Goal: Transaction & Acquisition: Purchase product/service

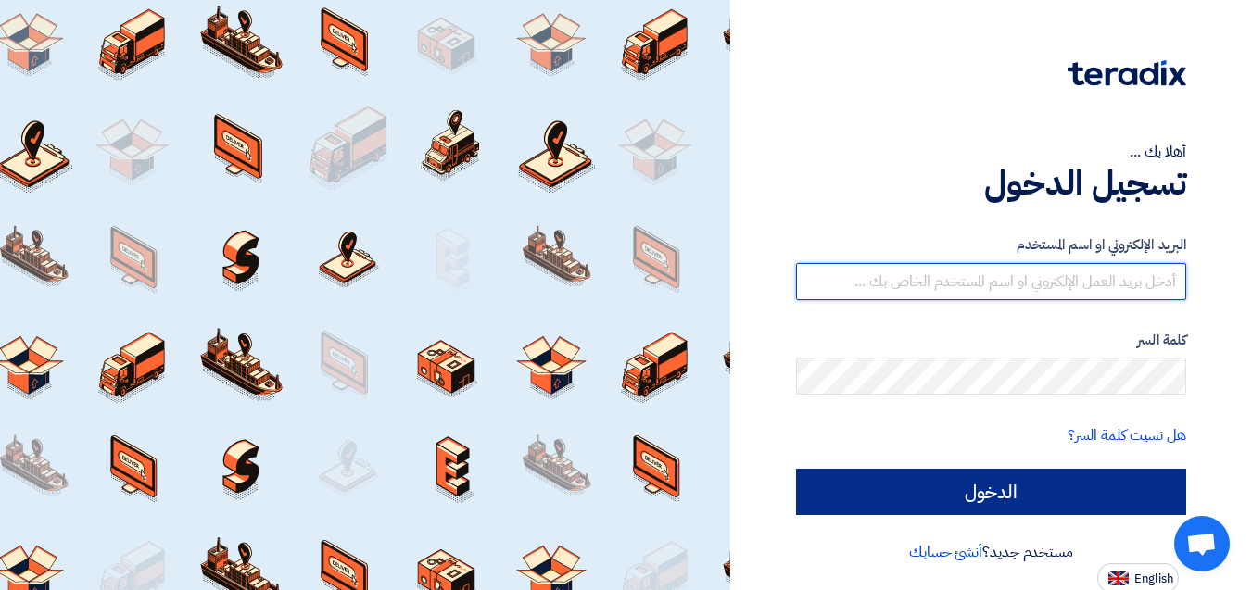
type input "[EMAIL_ADDRESS][DOMAIN_NAME]"
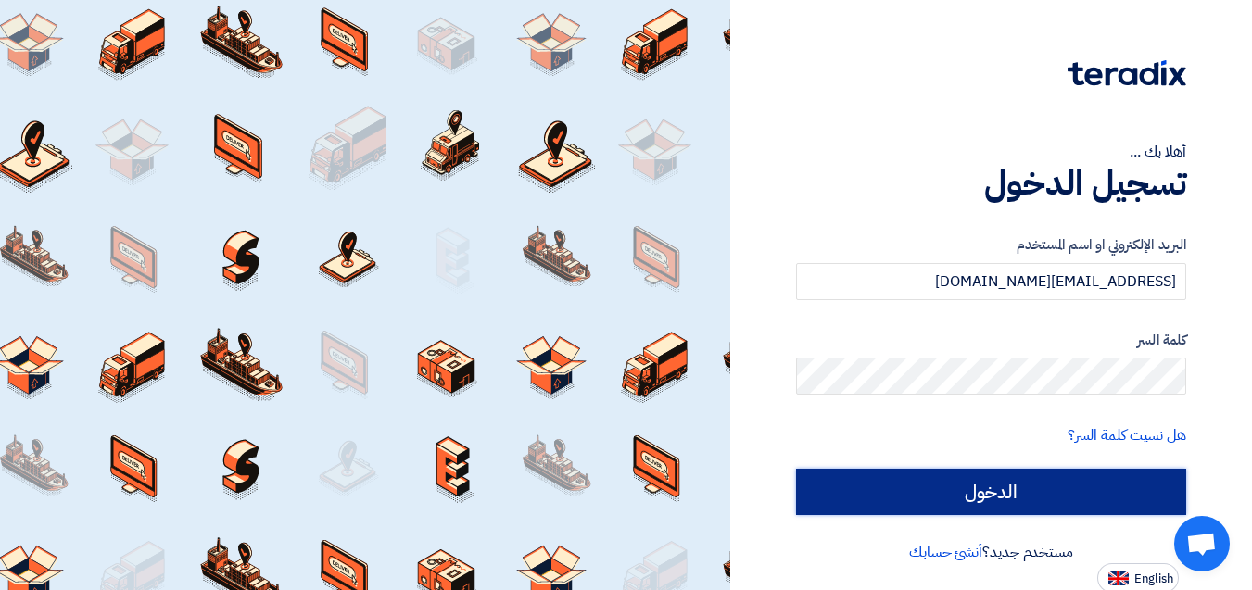
click at [1121, 492] on input "الدخول" at bounding box center [991, 492] width 390 height 46
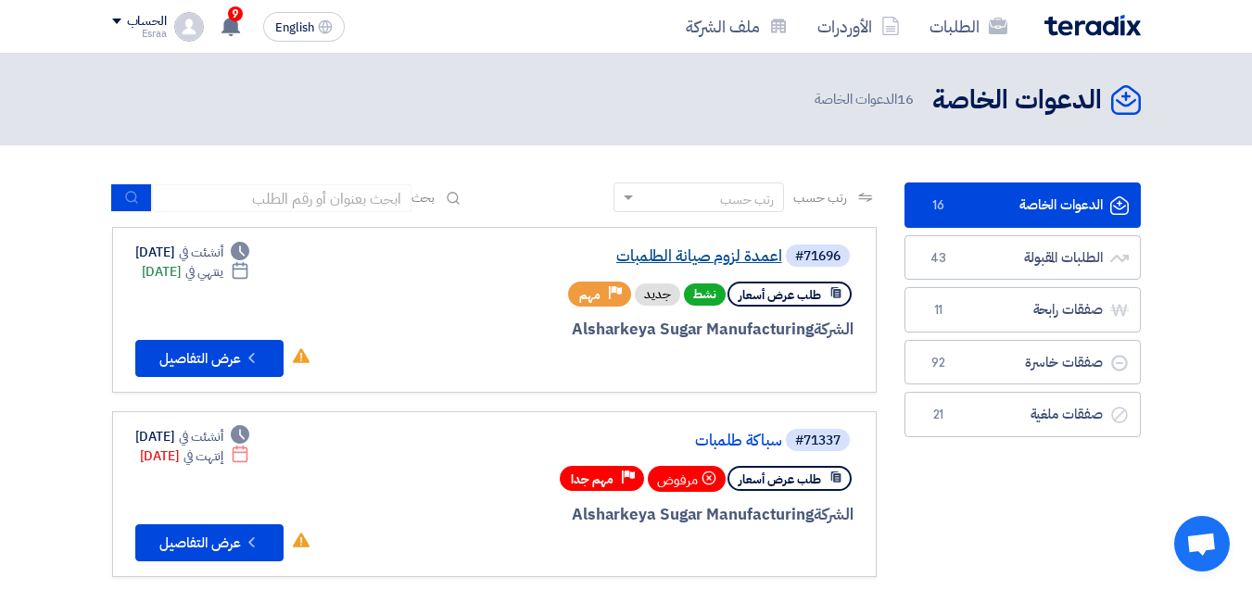
click at [666, 249] on link "اعمدة لزوم صيانة الطلمبات" at bounding box center [597, 256] width 371 height 17
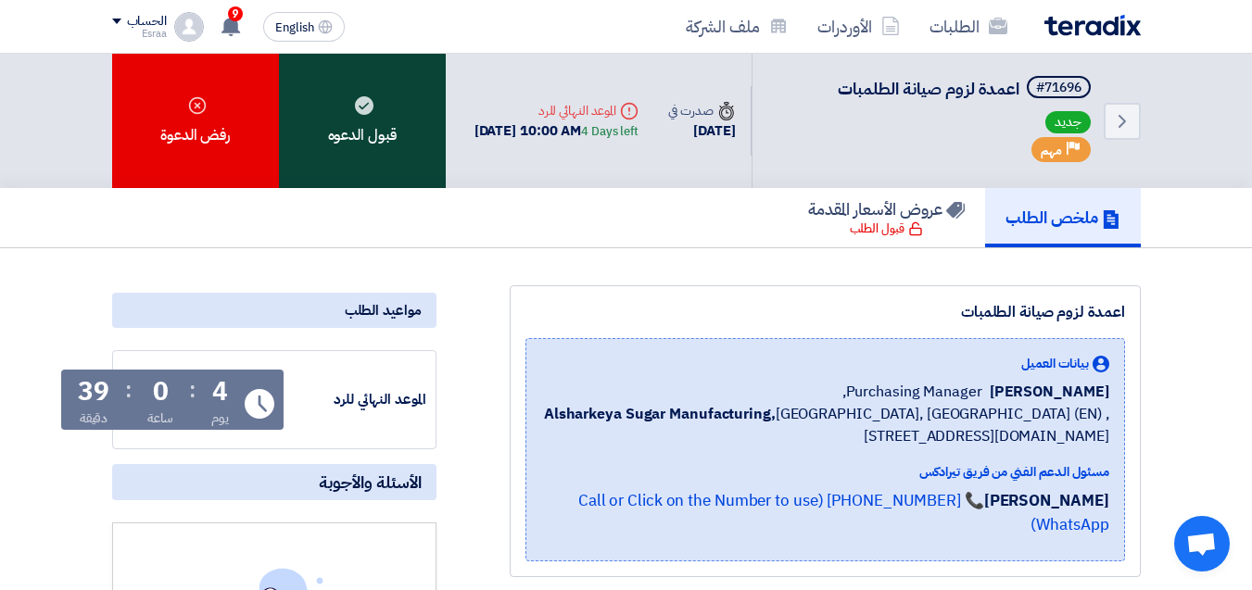
click at [354, 124] on div "قبول الدعوه" at bounding box center [362, 121] width 167 height 134
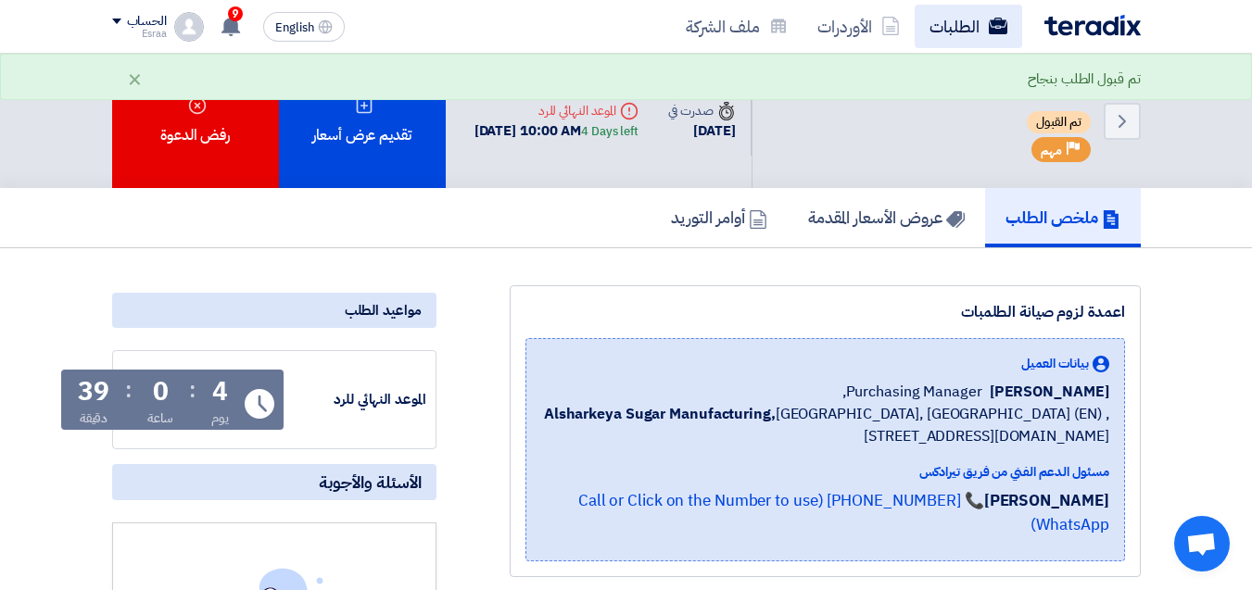
click at [971, 26] on link "الطلبات" at bounding box center [969, 27] width 108 height 44
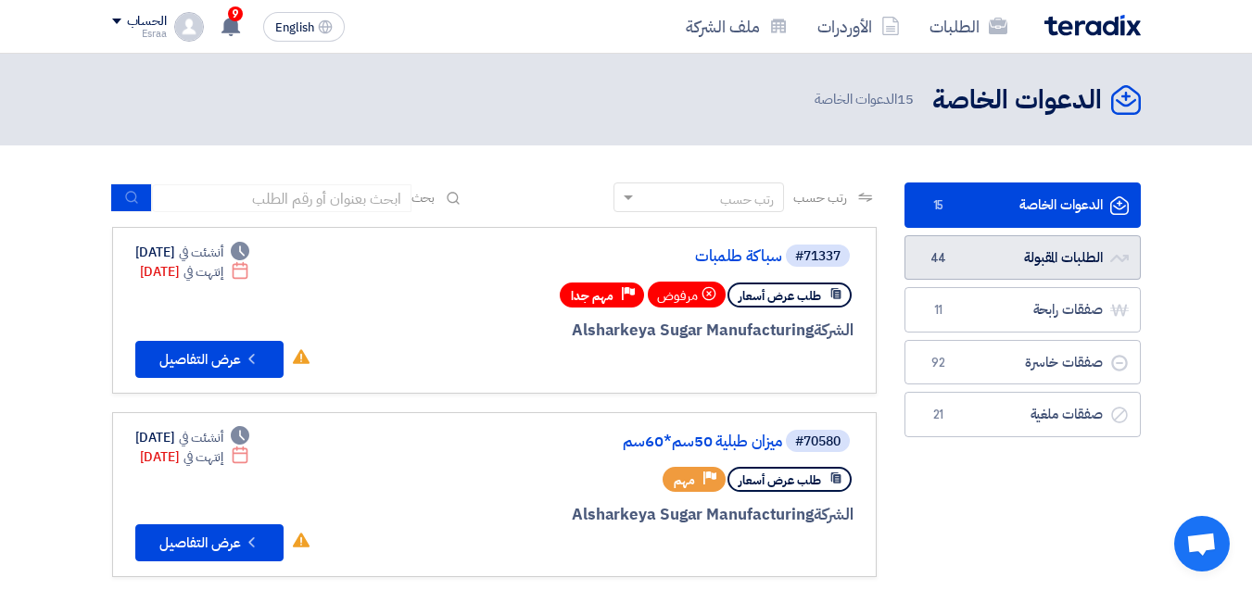
click at [1029, 260] on link "الطلبات المقبولة الطلبات المقبولة 44" at bounding box center [1023, 257] width 236 height 45
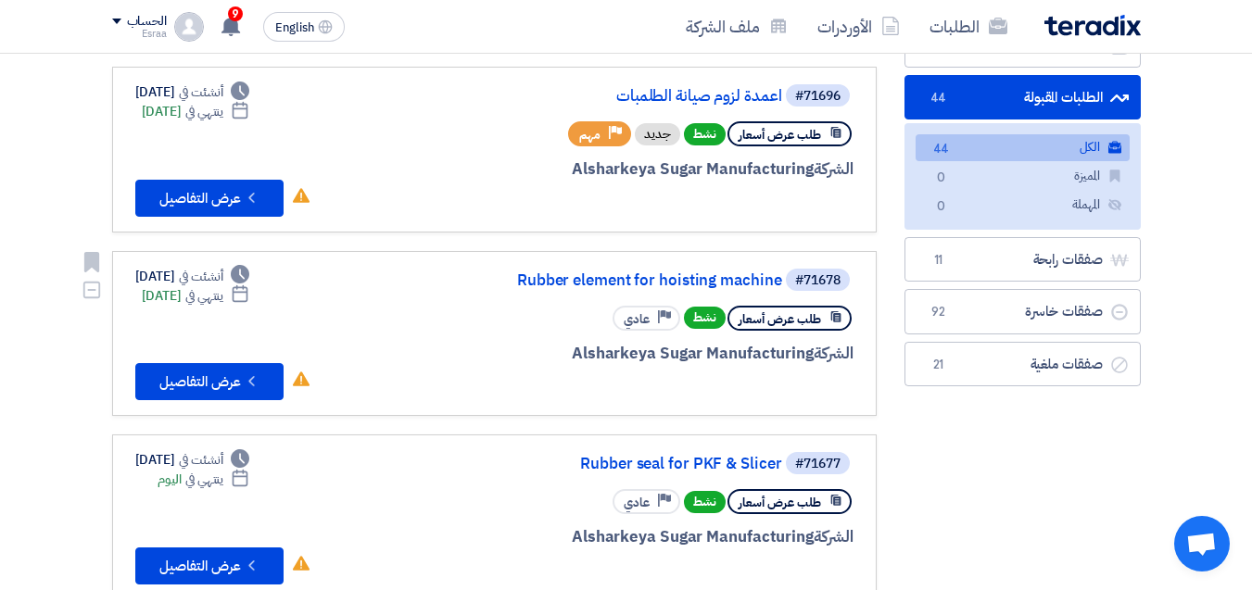
scroll to position [185, 0]
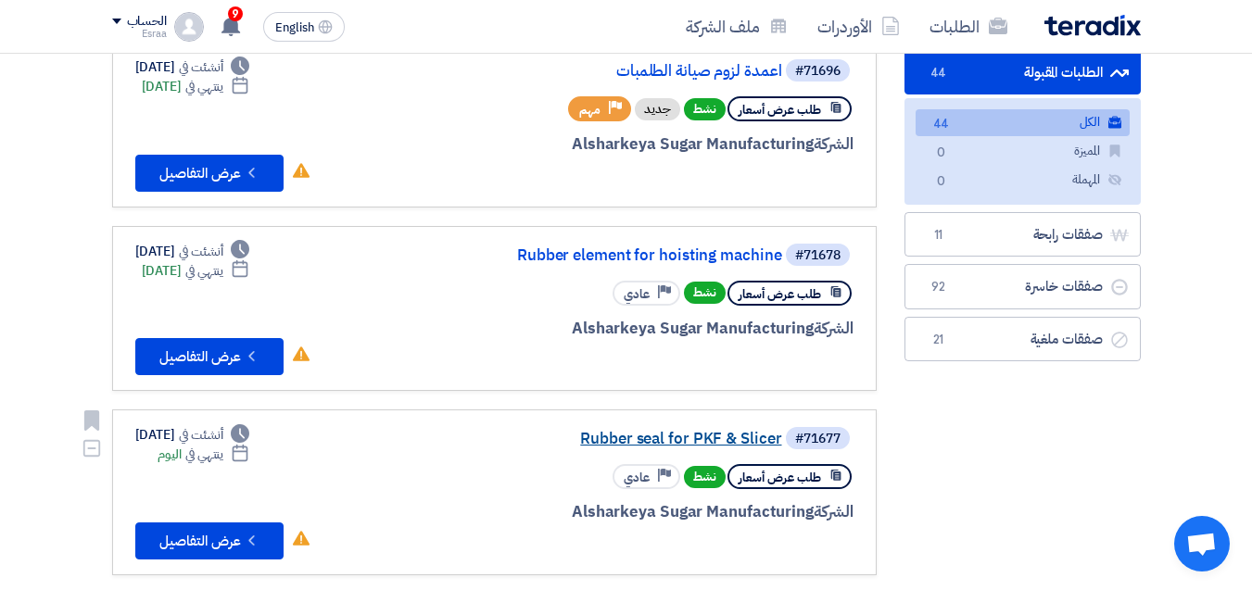
click at [593, 431] on link "Rubber seal for PKF & Slicer" at bounding box center [597, 439] width 371 height 17
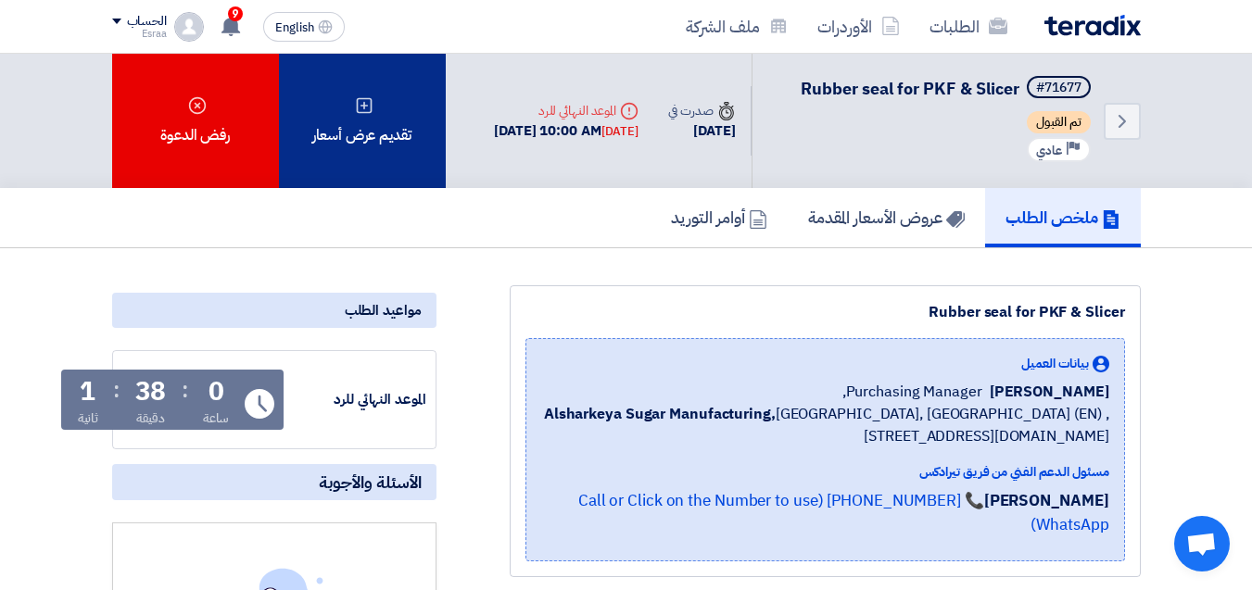
click at [361, 112] on use at bounding box center [364, 105] width 16 height 16
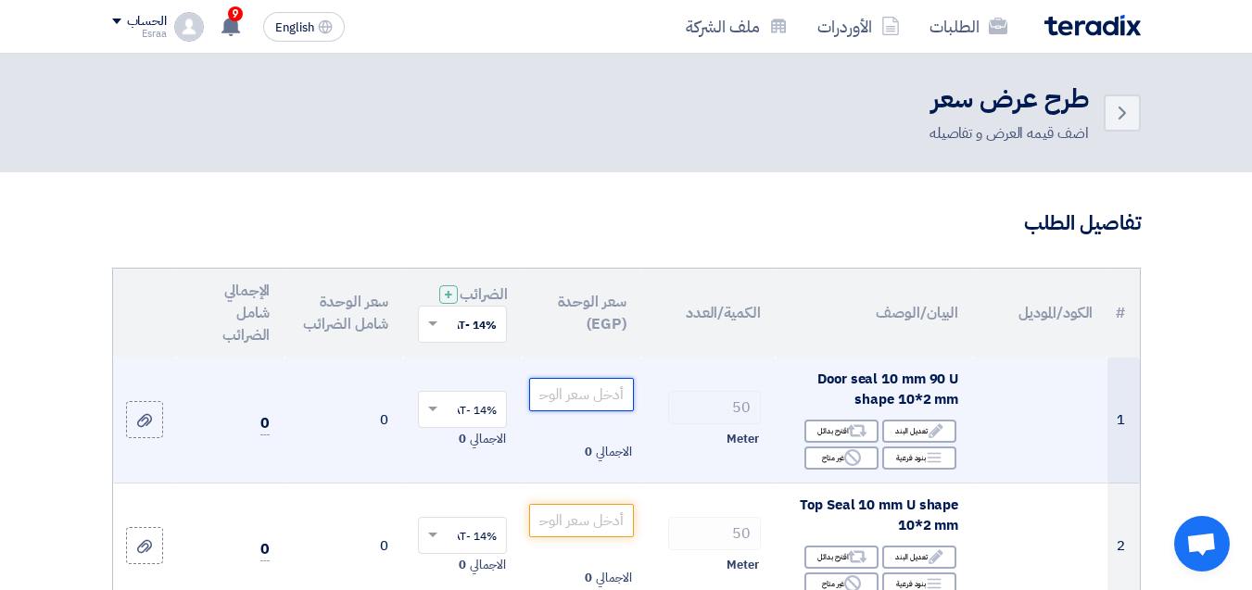
click at [616, 408] on input "number" at bounding box center [581, 394] width 104 height 33
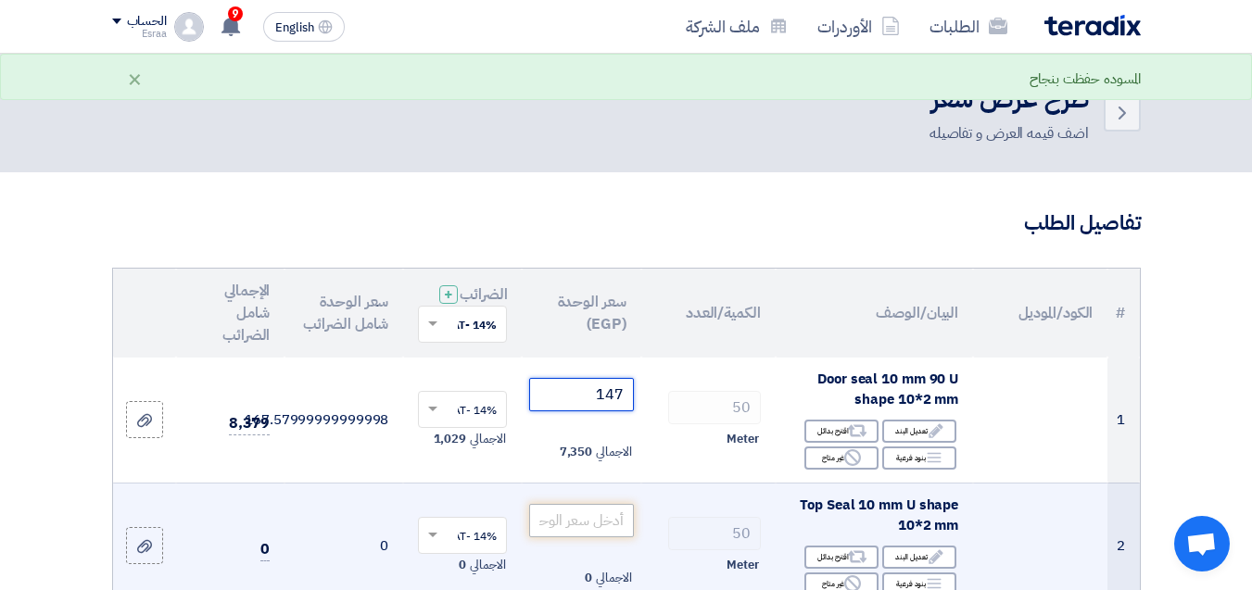
type input "147"
click at [595, 536] on input "number" at bounding box center [581, 520] width 104 height 33
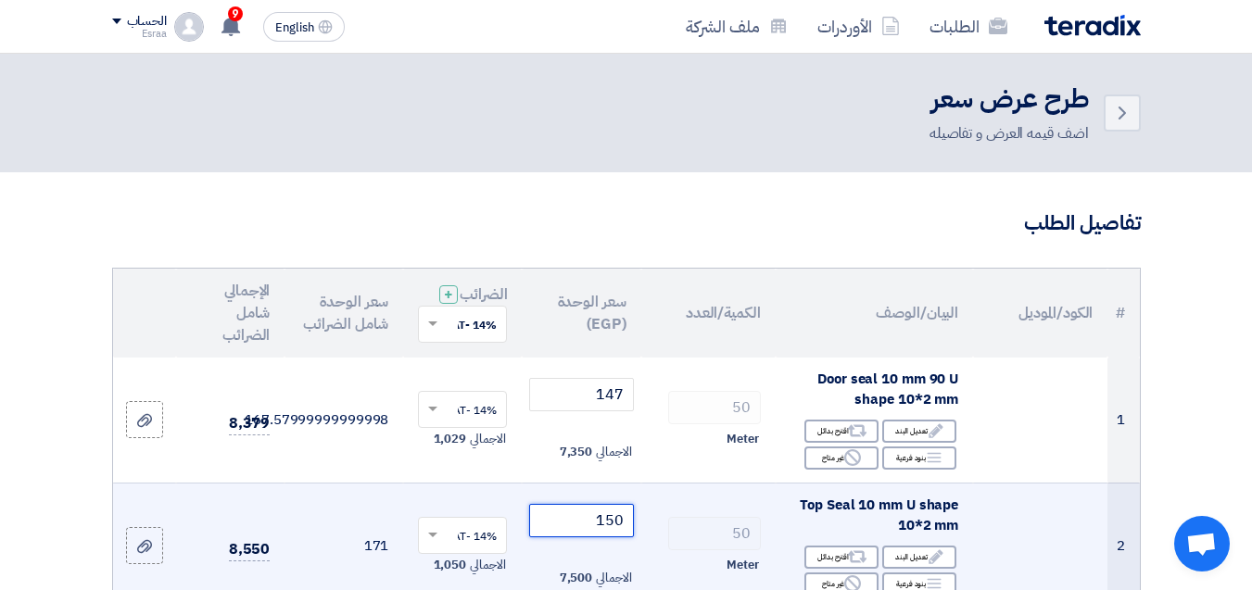
scroll to position [93, 0]
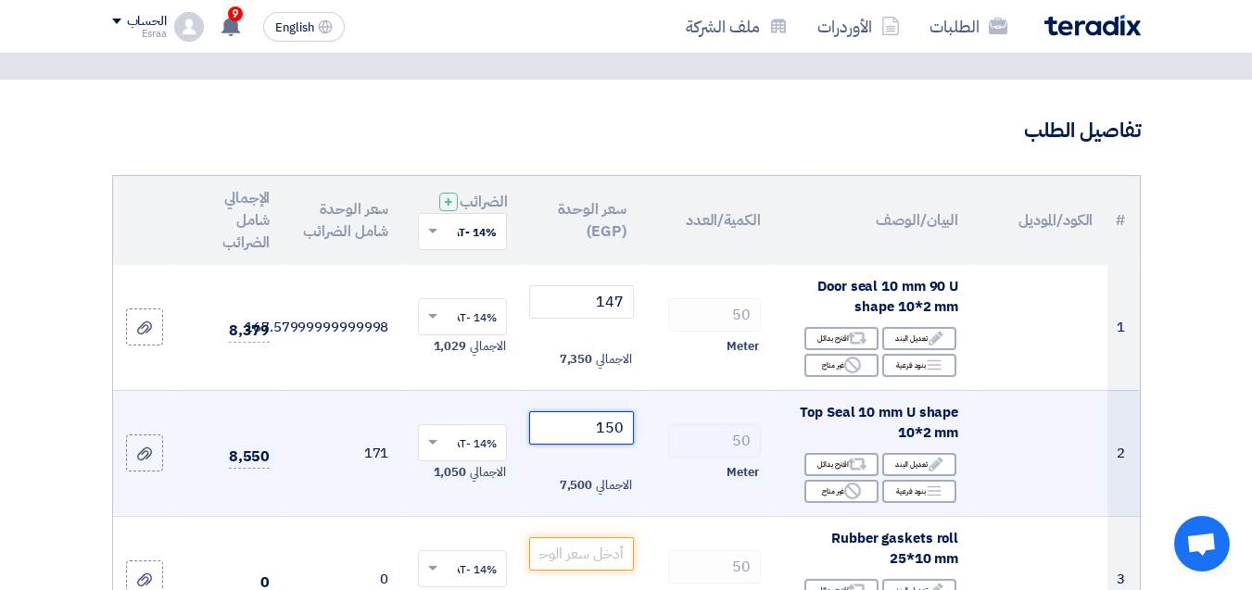
type input "150"
click at [678, 516] on td "50 Meter" at bounding box center [708, 453] width 134 height 126
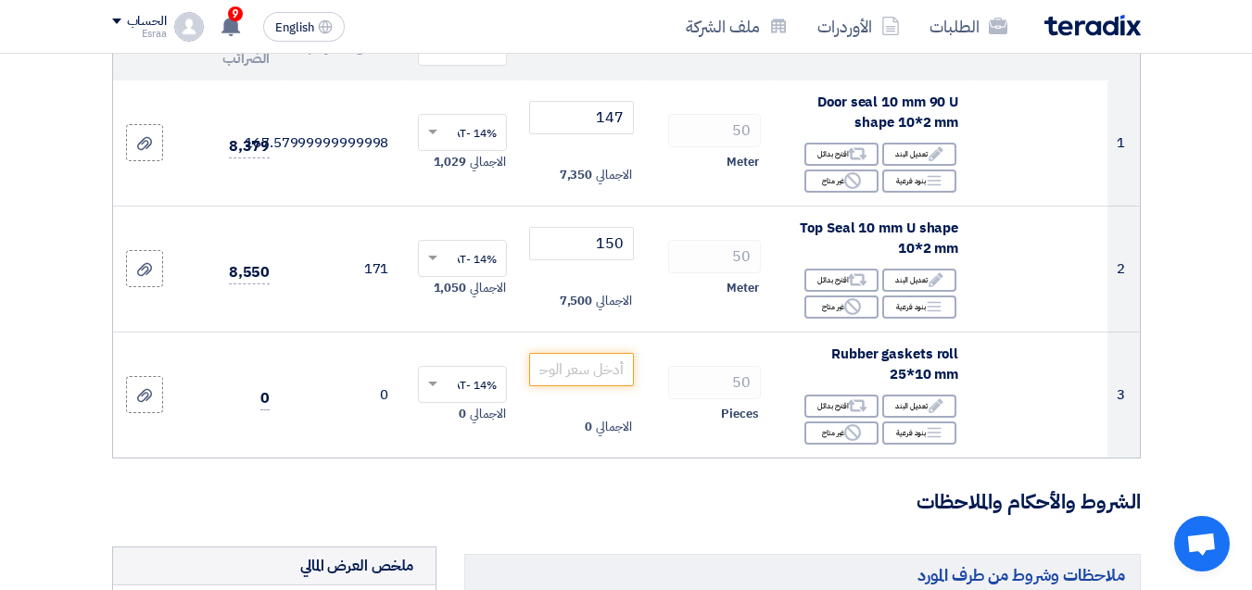
scroll to position [278, 0]
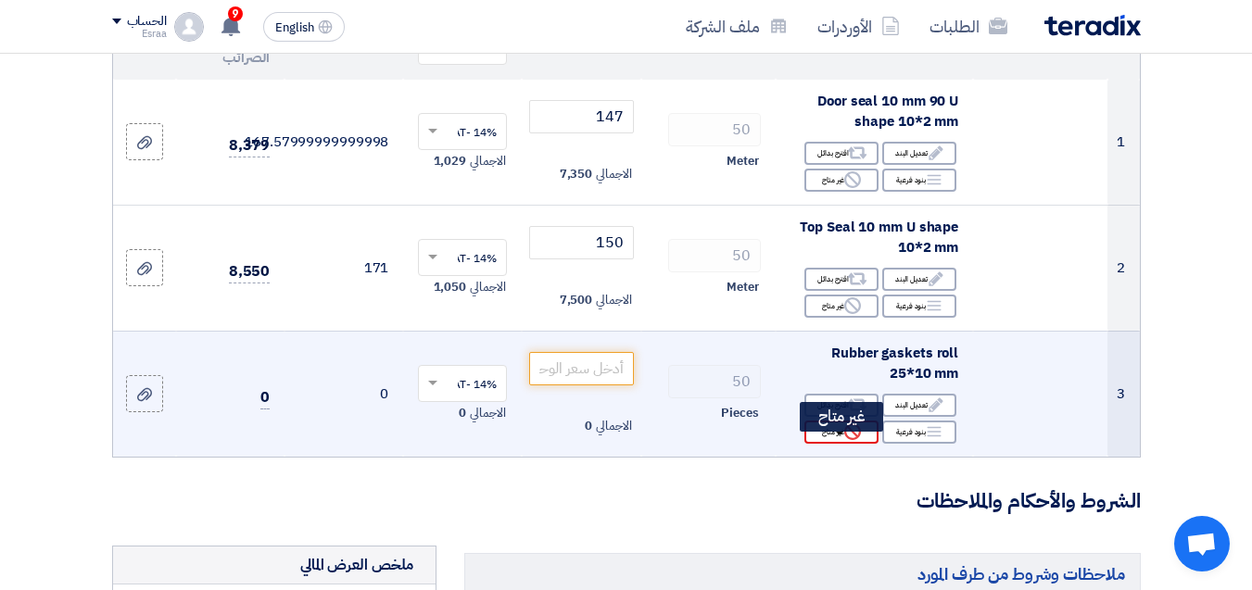
click at [847, 440] on use at bounding box center [852, 432] width 17 height 17
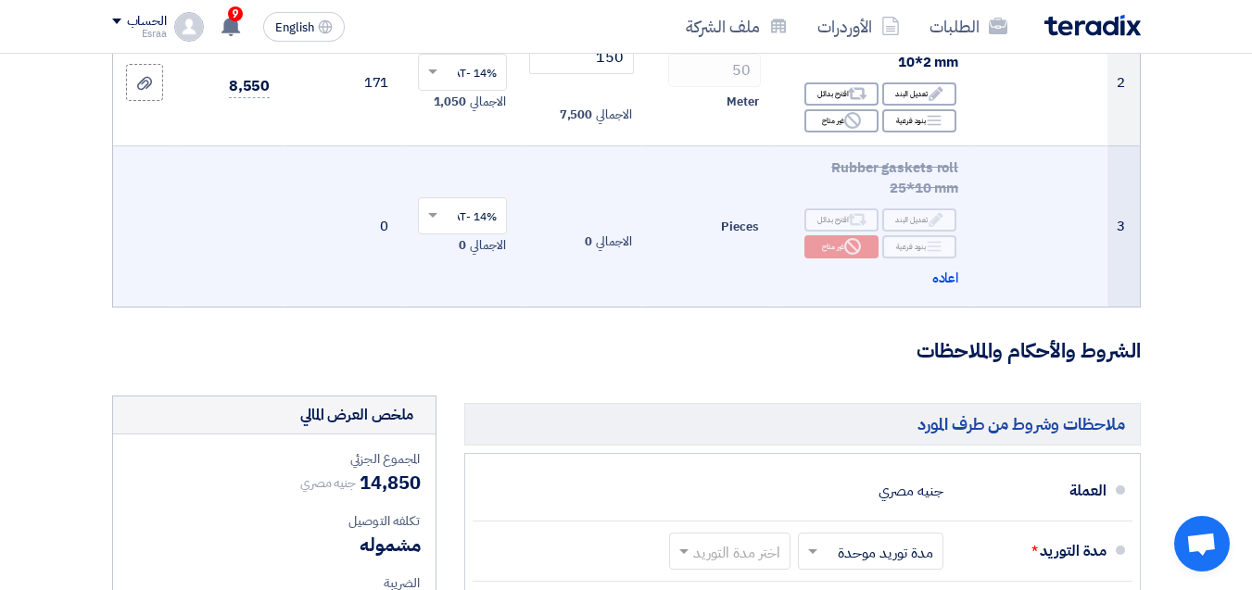
scroll to position [649, 0]
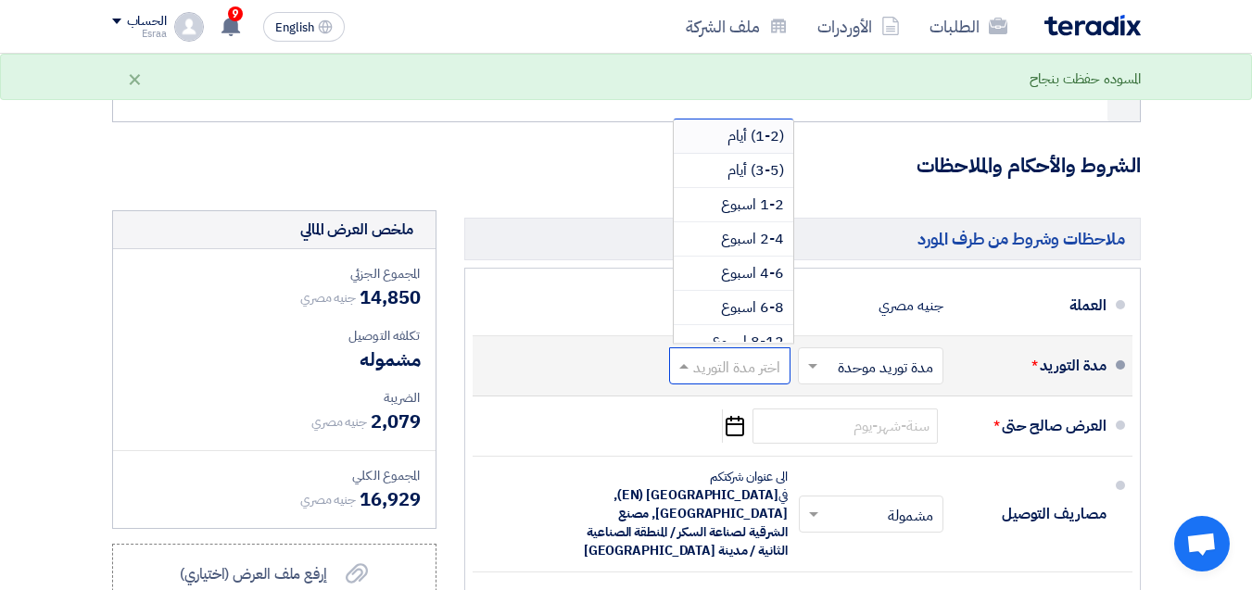
click at [690, 375] on span at bounding box center [681, 366] width 23 height 19
click at [763, 216] on span "1-2 اسبوع" at bounding box center [752, 205] width 63 height 22
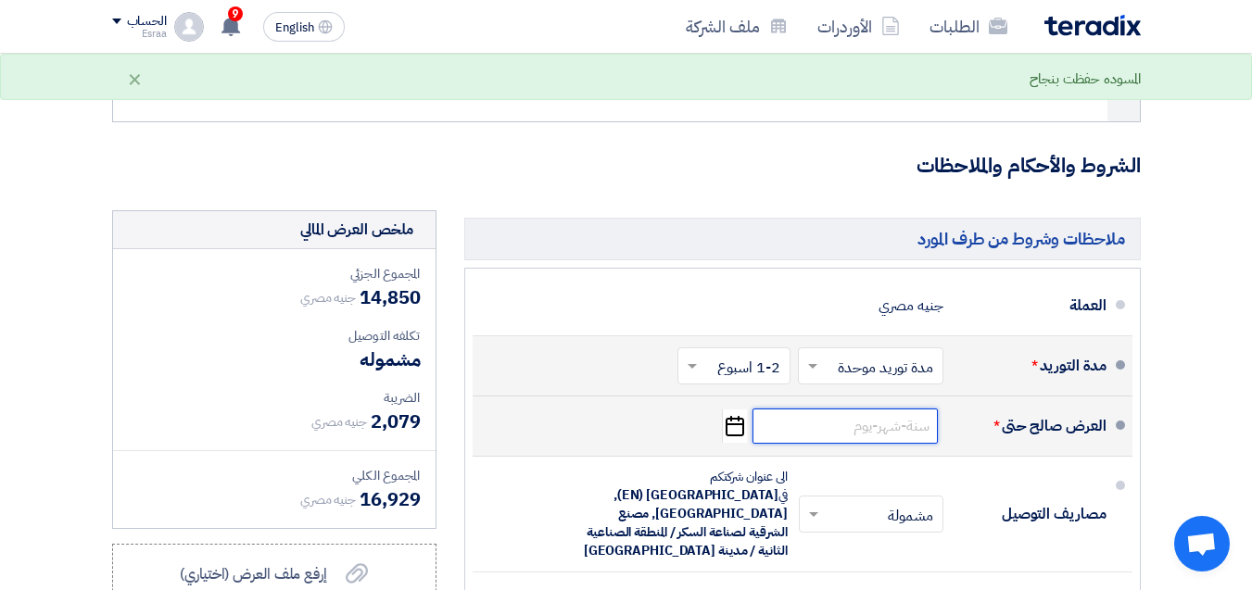
click at [830, 442] on input at bounding box center [845, 426] width 185 height 35
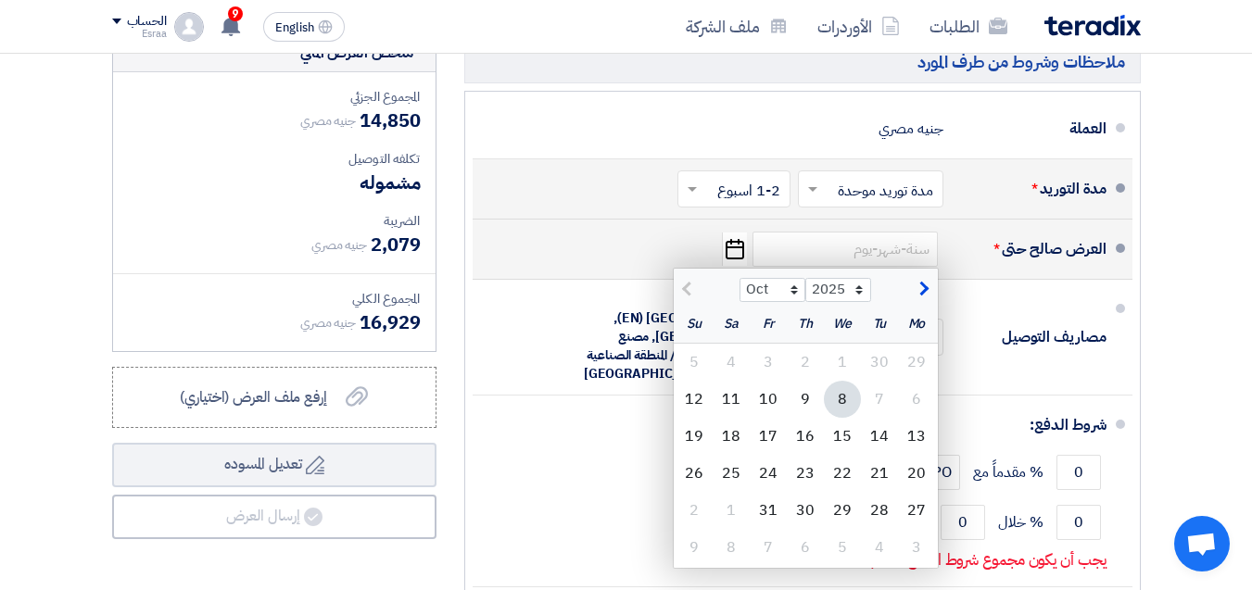
scroll to position [834, 0]
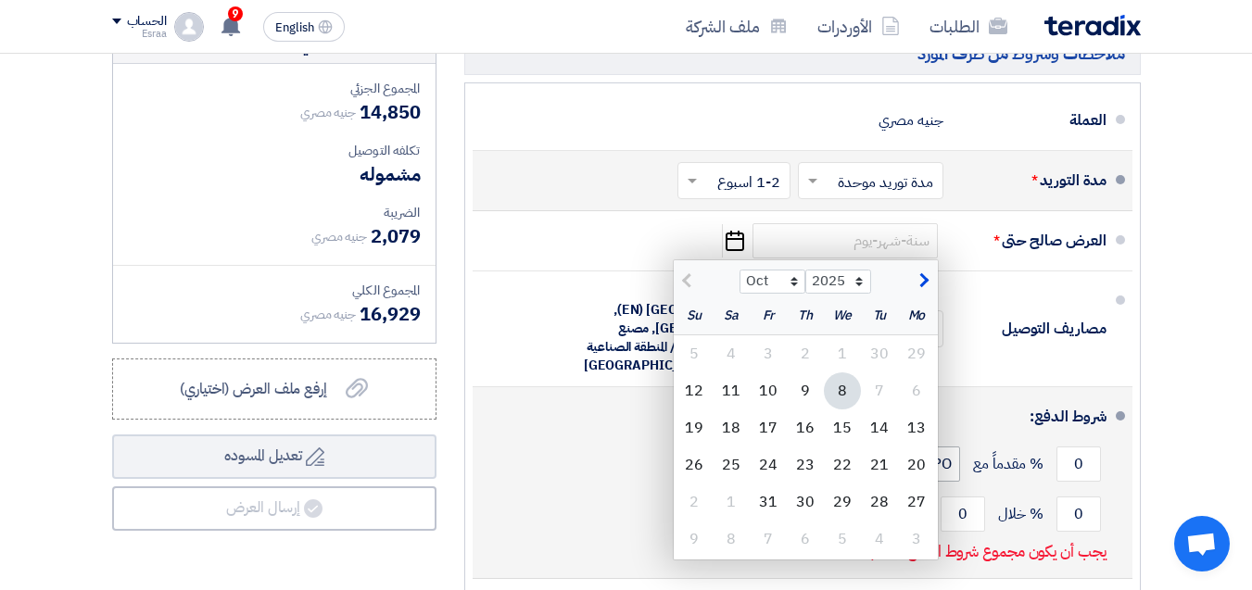
click at [916, 442] on div "13" at bounding box center [916, 428] width 37 height 37
type input "[DATE]"
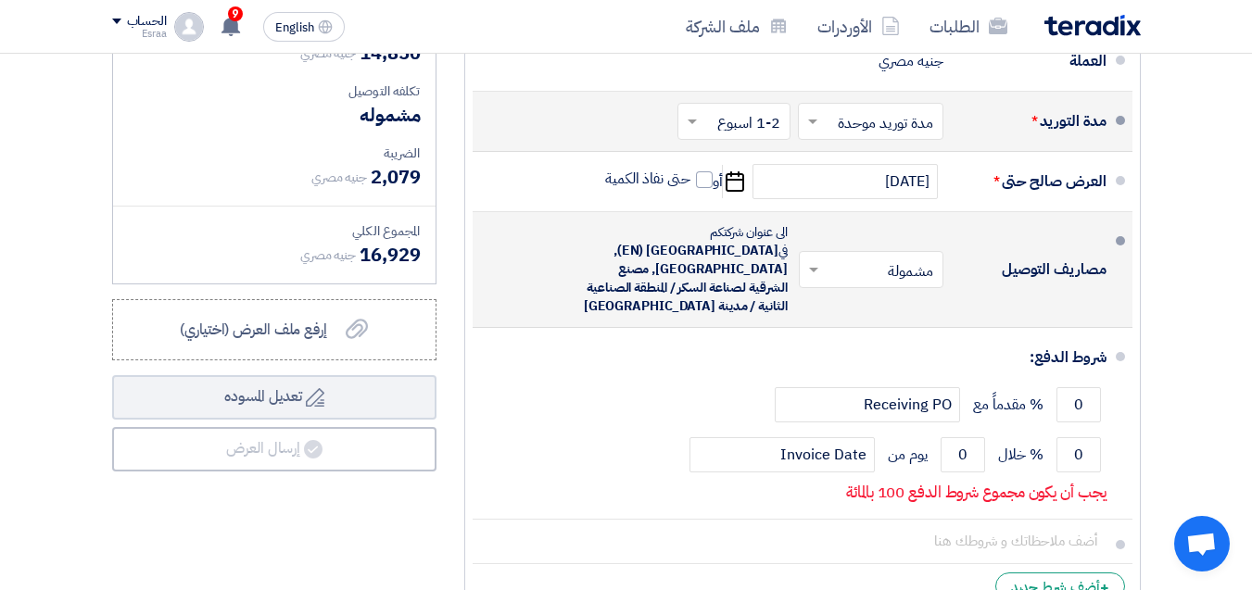
scroll to position [927, 0]
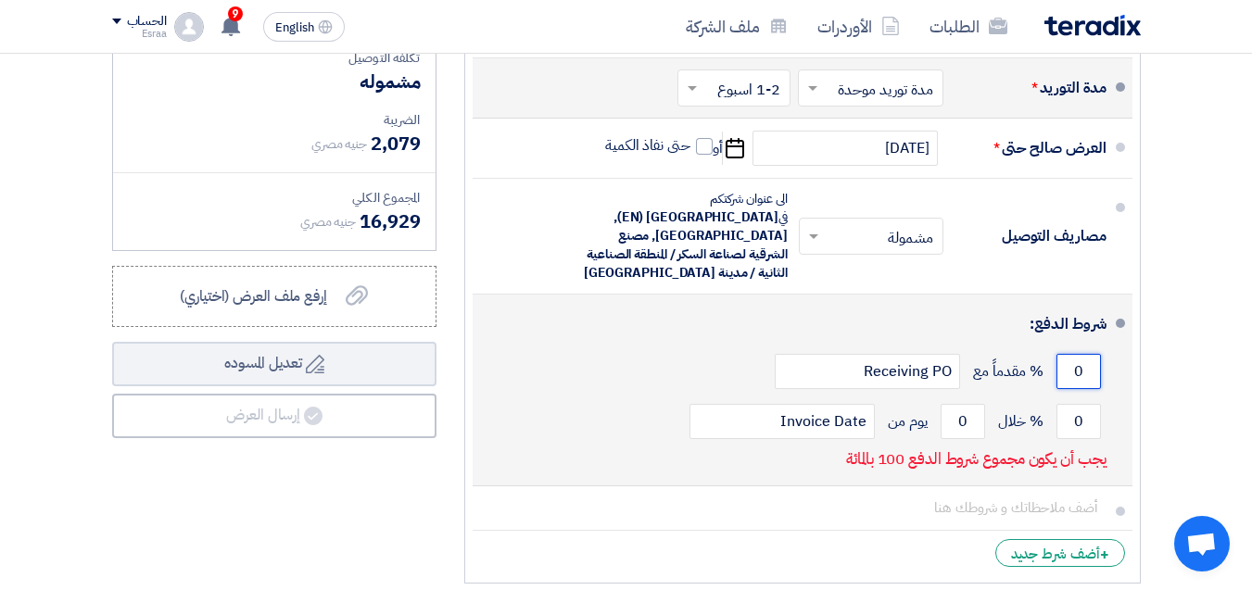
drag, startPoint x: 1084, startPoint y: 365, endPoint x: 1066, endPoint y: 369, distance: 18.9
click at [1066, 369] on input "0" at bounding box center [1079, 371] width 44 height 35
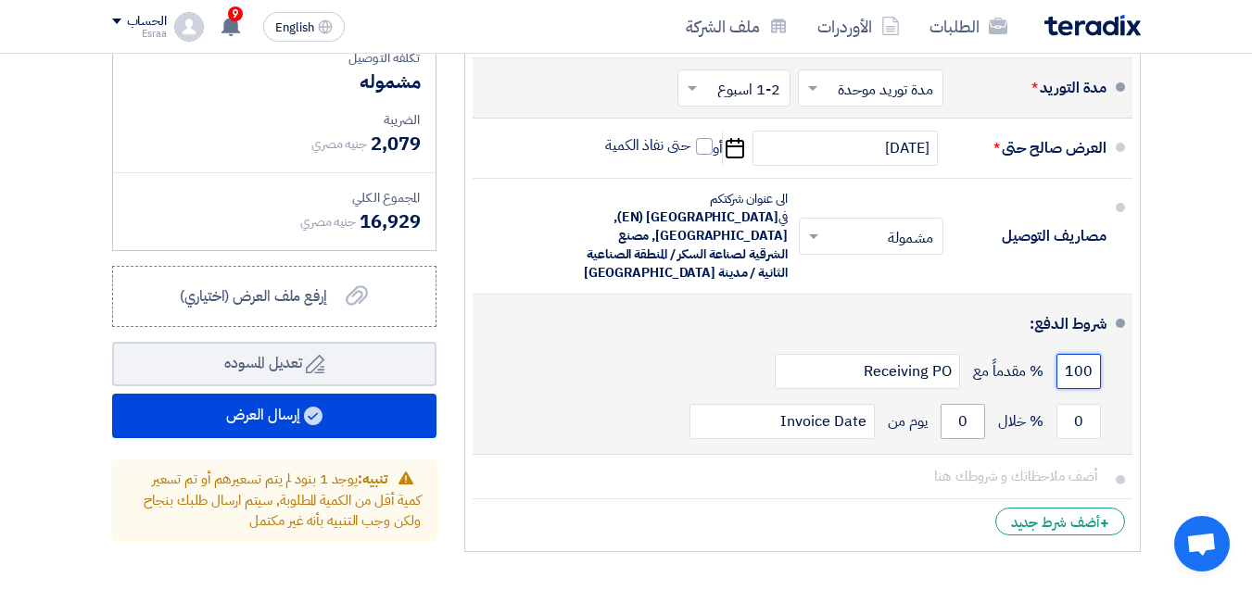
type input "100"
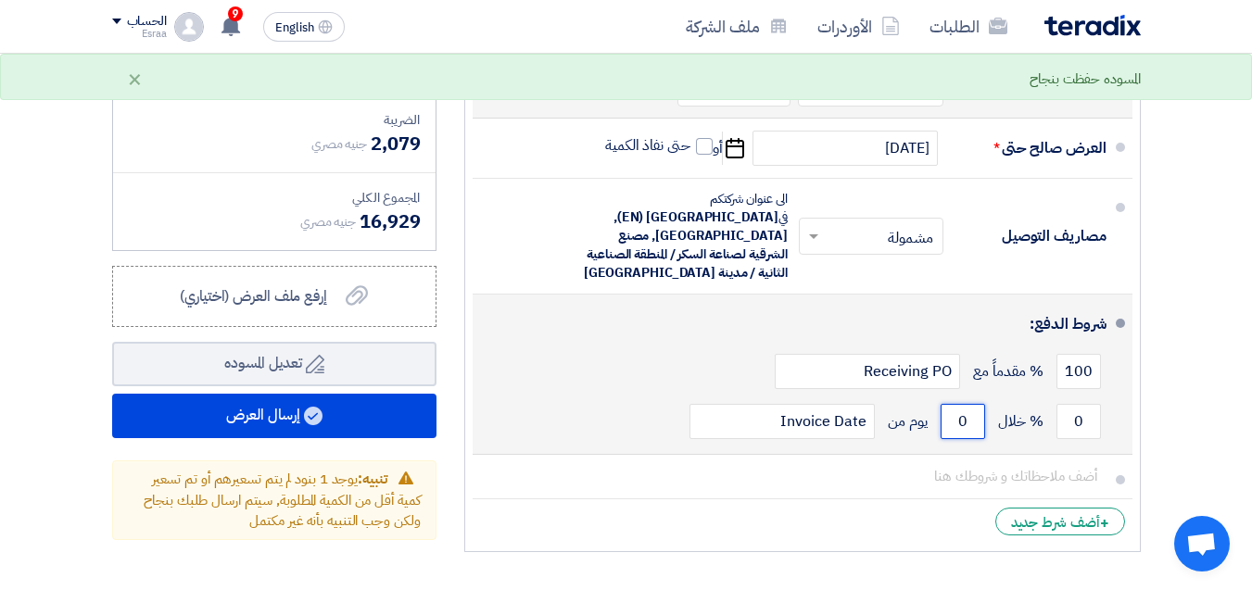
drag, startPoint x: 968, startPoint y: 420, endPoint x: 938, endPoint y: 429, distance: 31.1
click at [938, 429] on div "0 % خلال 0 يوم من Invoice Date" at bounding box center [797, 422] width 619 height 50
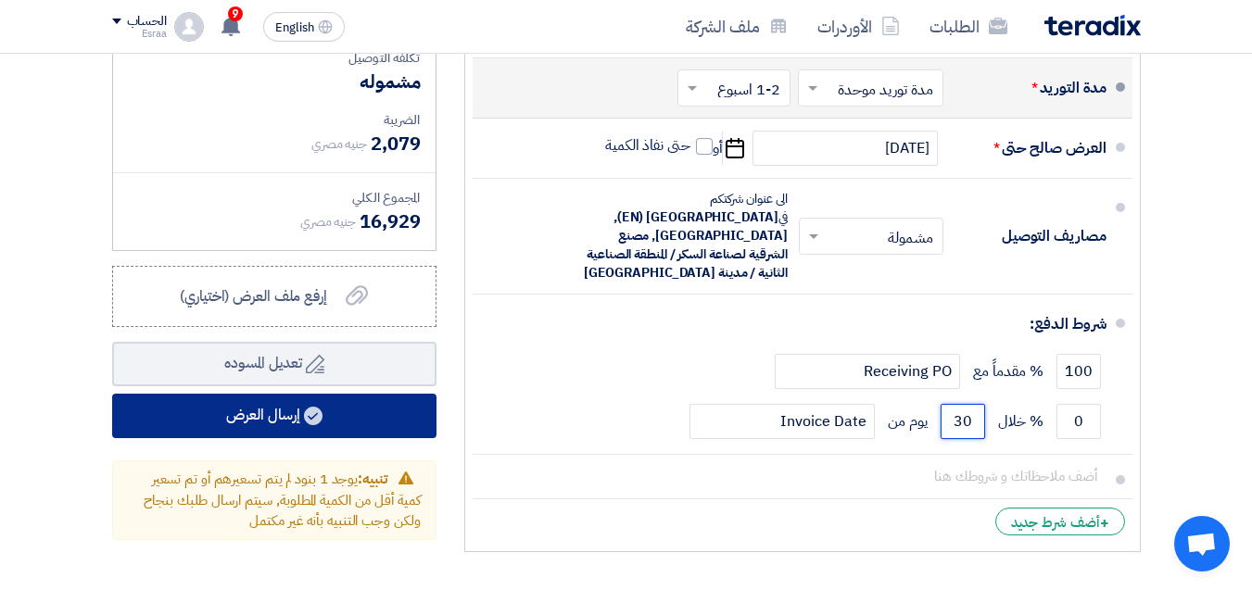
type input "30"
click at [274, 430] on button "إرسال العرض" at bounding box center [274, 416] width 324 height 44
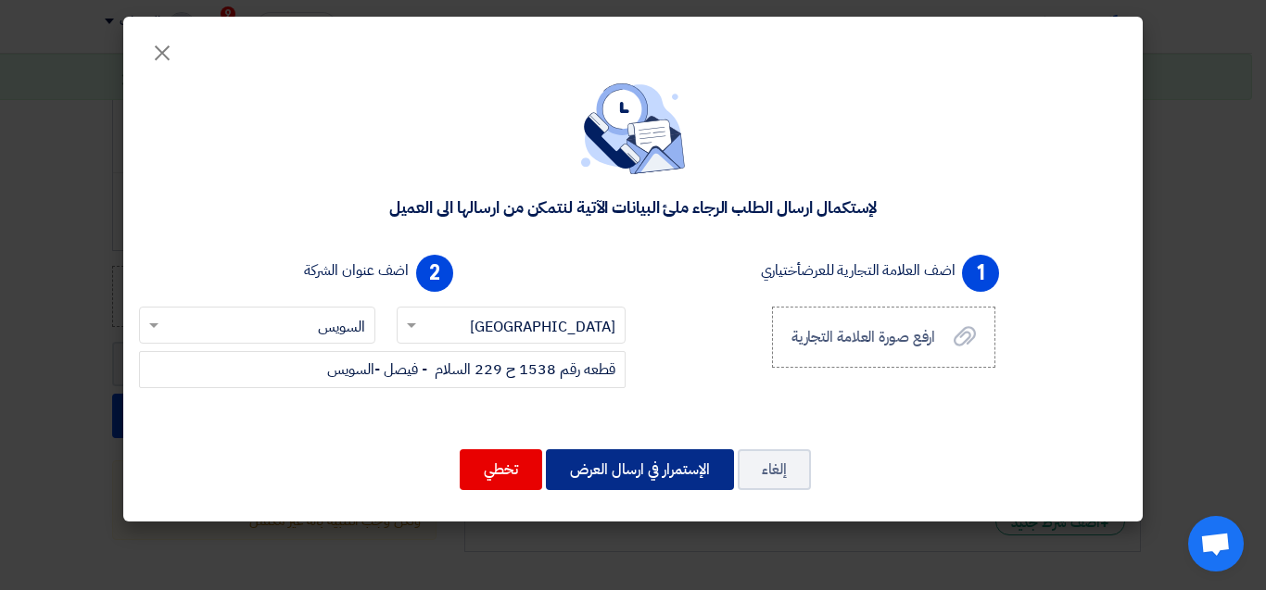
click at [658, 458] on button "الإستمرار في ارسال العرض" at bounding box center [640, 470] width 188 height 41
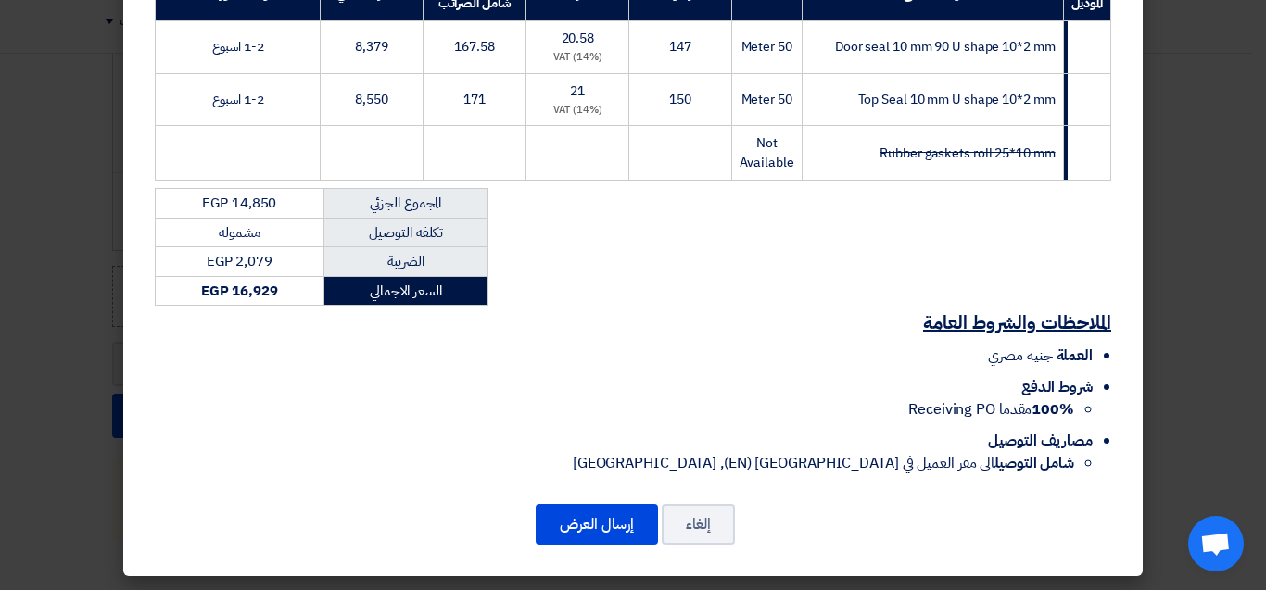
scroll to position [350, 0]
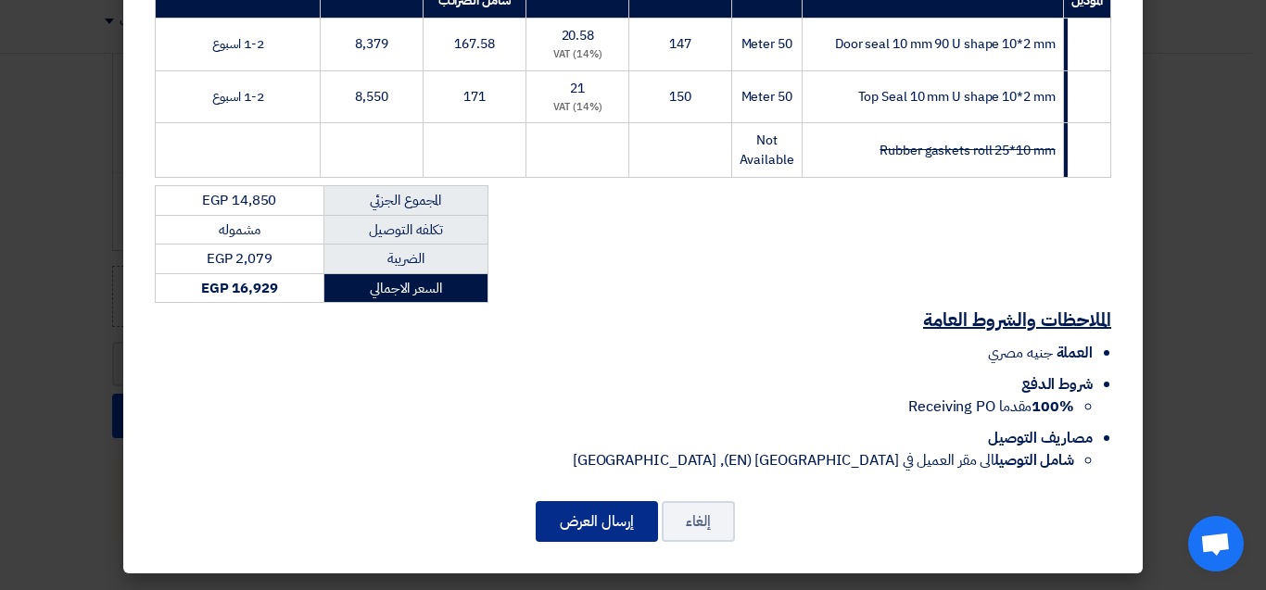
click at [583, 521] on button "إرسال العرض" at bounding box center [597, 521] width 122 height 41
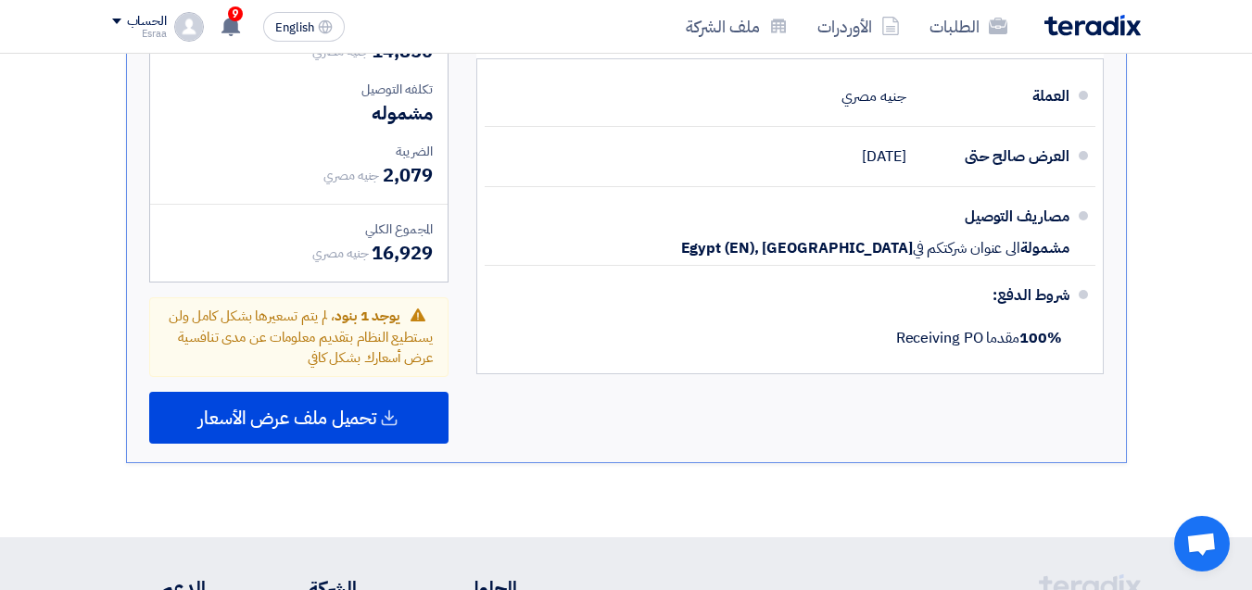
scroll to position [1022, 0]
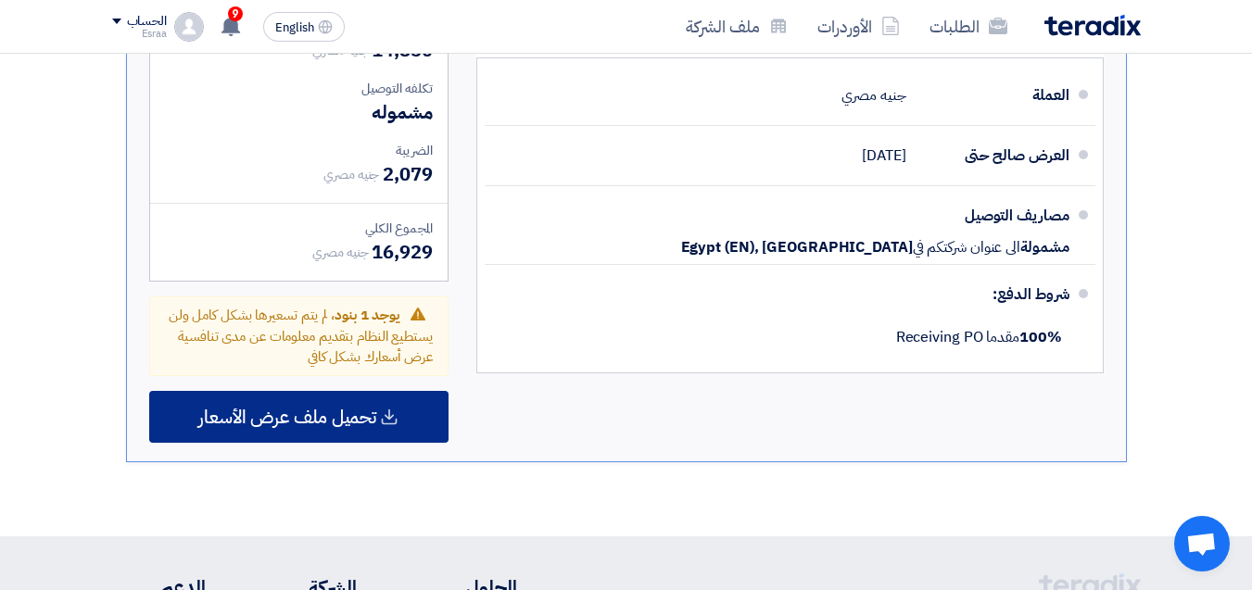
click at [317, 412] on span "تحميل ملف عرض الأسعار" at bounding box center [287, 417] width 178 height 17
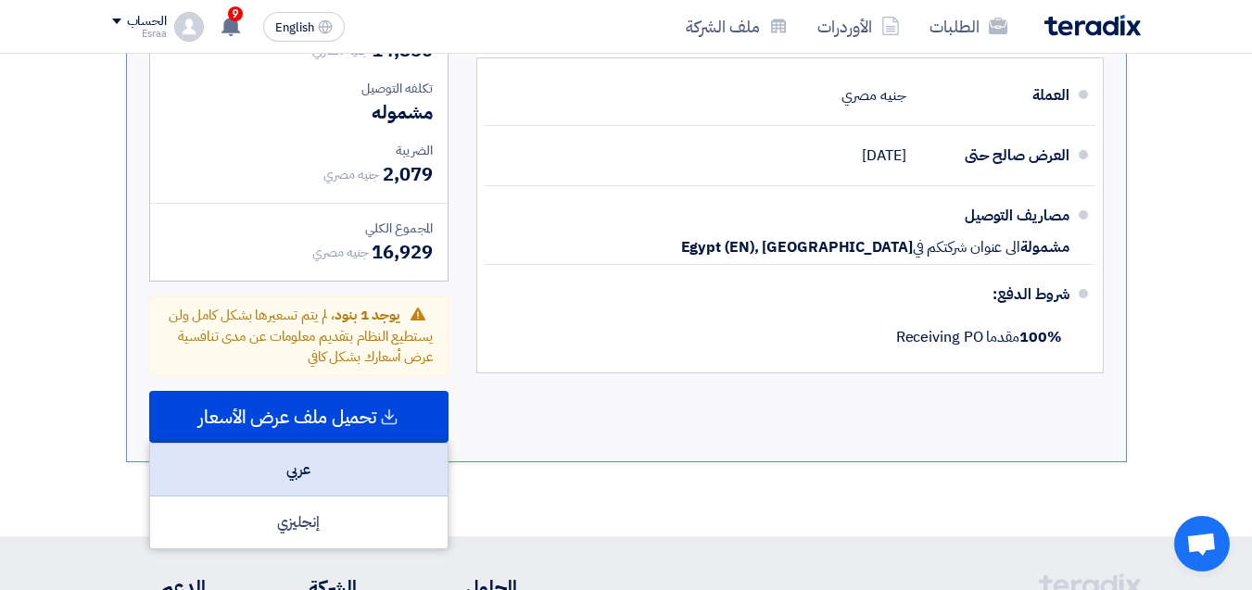
click at [306, 467] on div "عربي" at bounding box center [299, 470] width 298 height 53
click at [310, 469] on div "عربي" at bounding box center [299, 470] width 298 height 53
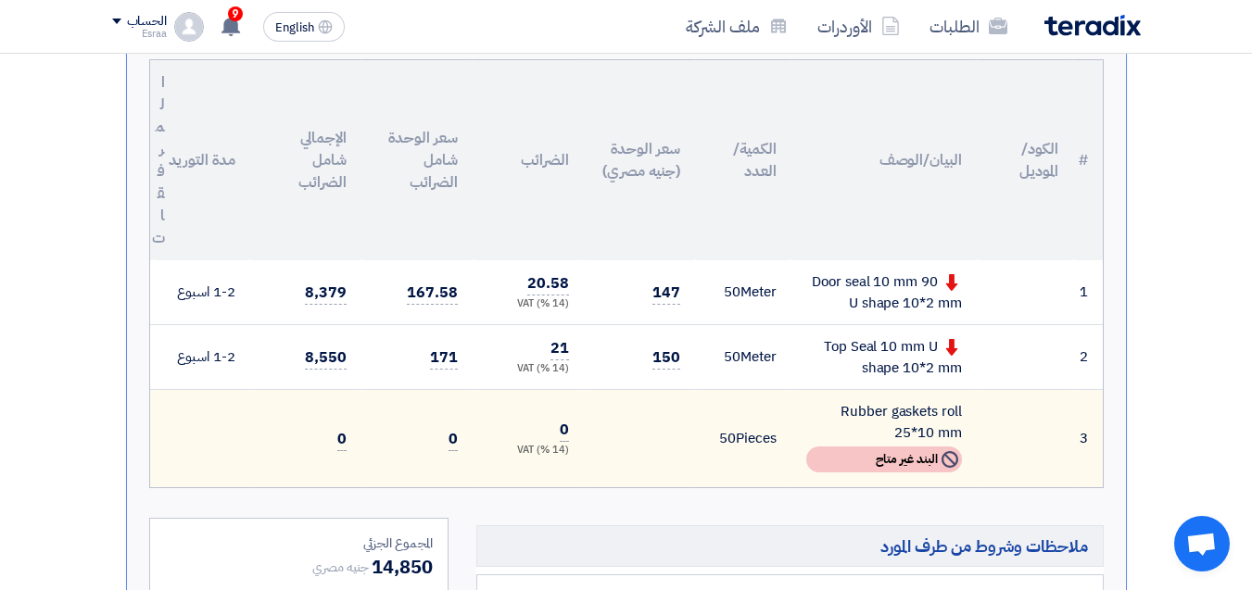
scroll to position [281, 0]
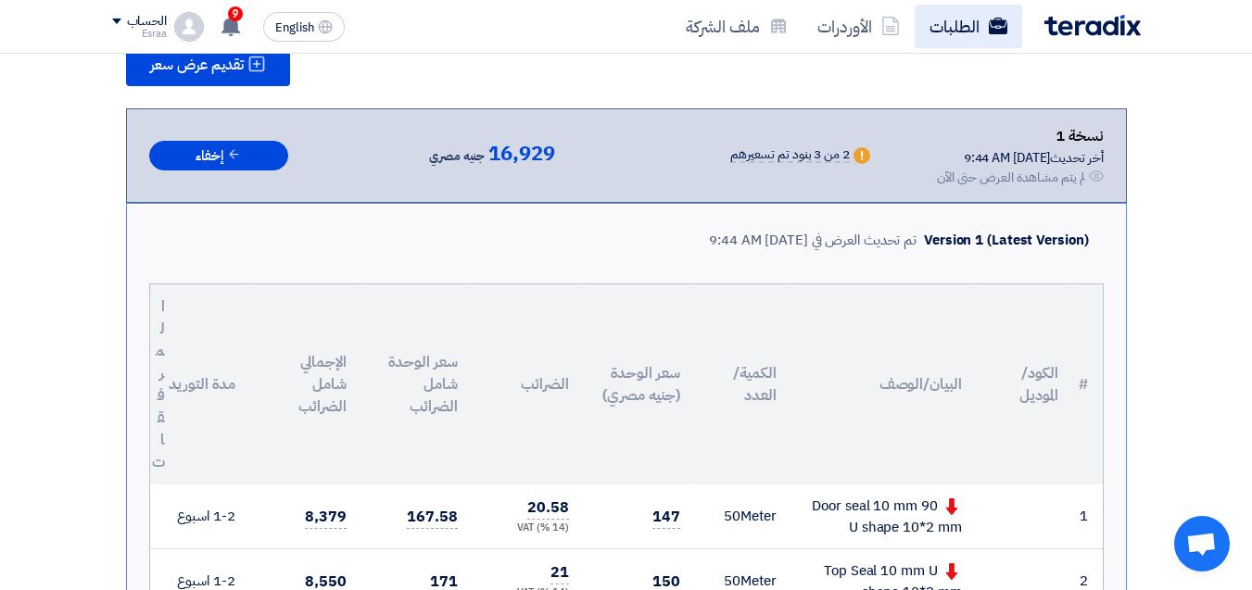
click at [972, 21] on link "الطلبات" at bounding box center [969, 27] width 108 height 44
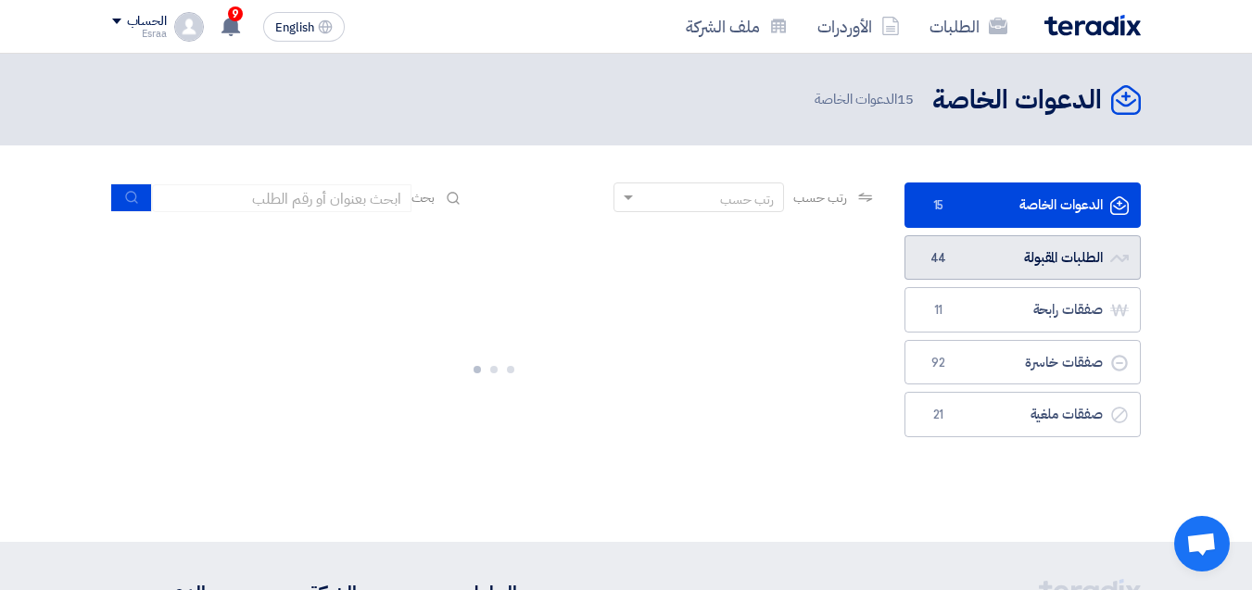
click at [967, 269] on link "الطلبات المقبولة الطلبات المقبولة 44" at bounding box center [1023, 257] width 236 height 45
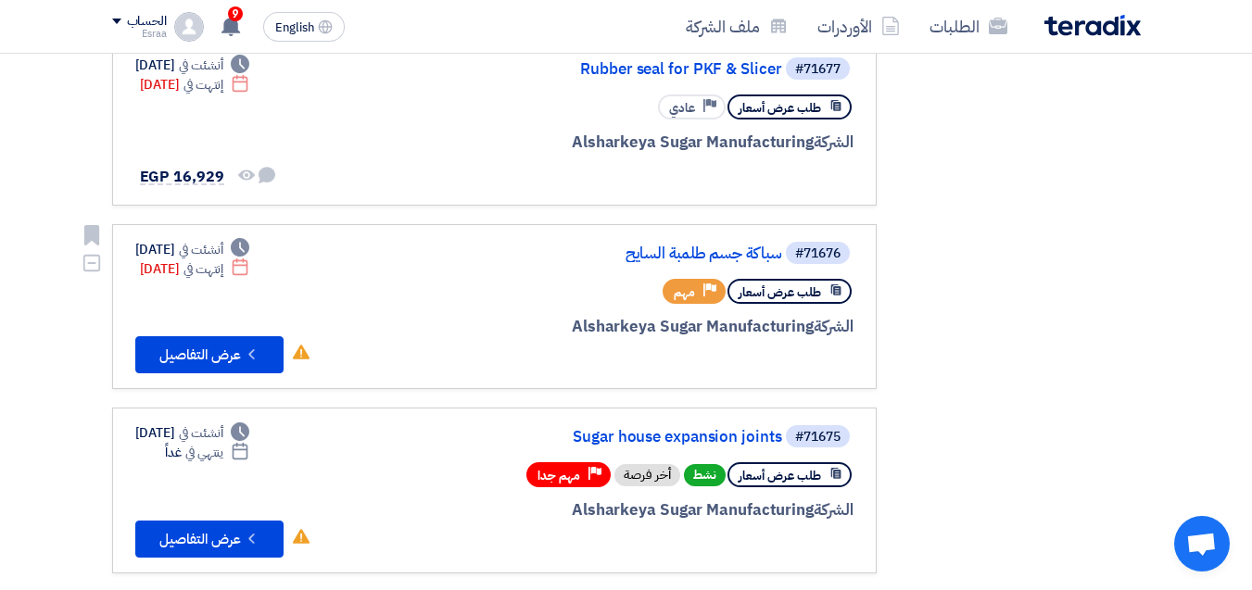
scroll to position [556, 0]
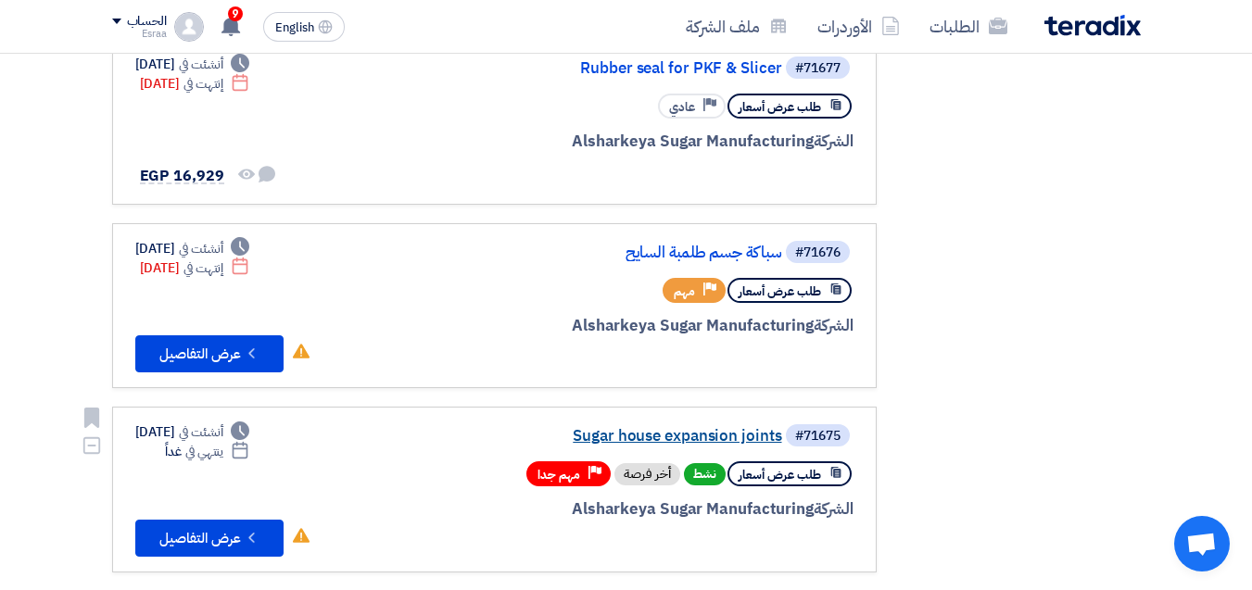
click at [652, 430] on link "Sugar house expansion joints" at bounding box center [597, 436] width 371 height 17
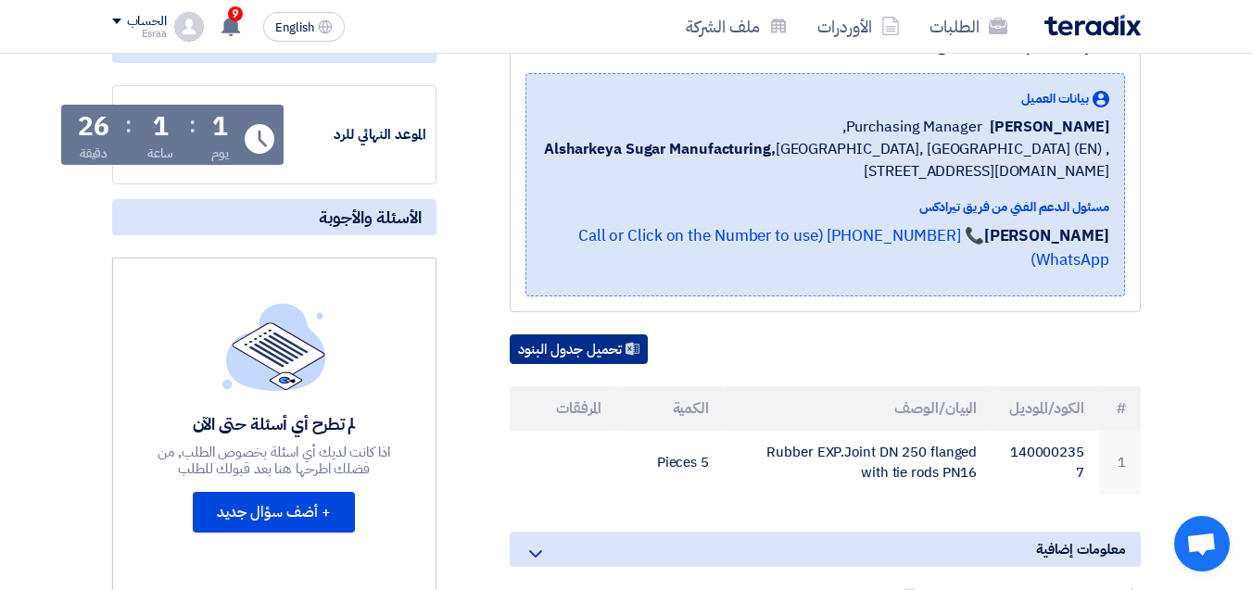
scroll to position [278, 0]
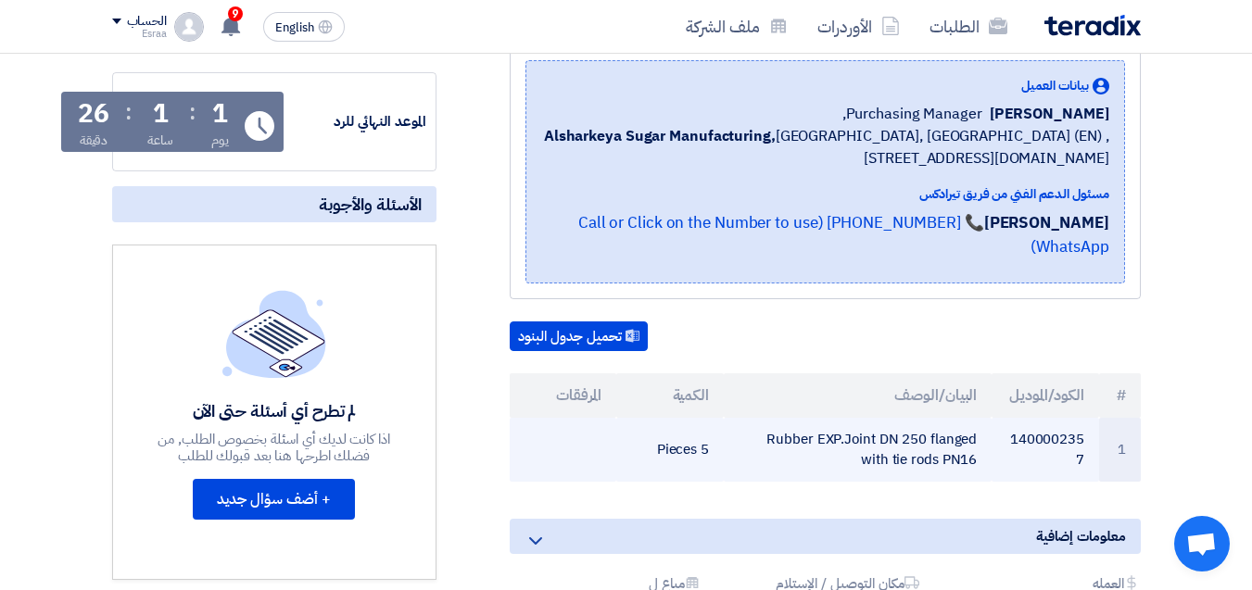
click at [765, 434] on td "Rubber EXP.Joint DN 250 flanged with tie rods PN16" at bounding box center [858, 450] width 268 height 64
drag, startPoint x: 767, startPoint y: 434, endPoint x: 983, endPoint y: 436, distance: 216.0
click at [983, 436] on td "Rubber EXP.Joint DN 250 flanged with tie rods PN16" at bounding box center [858, 450] width 268 height 64
copy td "Rubber EXP.Joint DN 250 flanged"
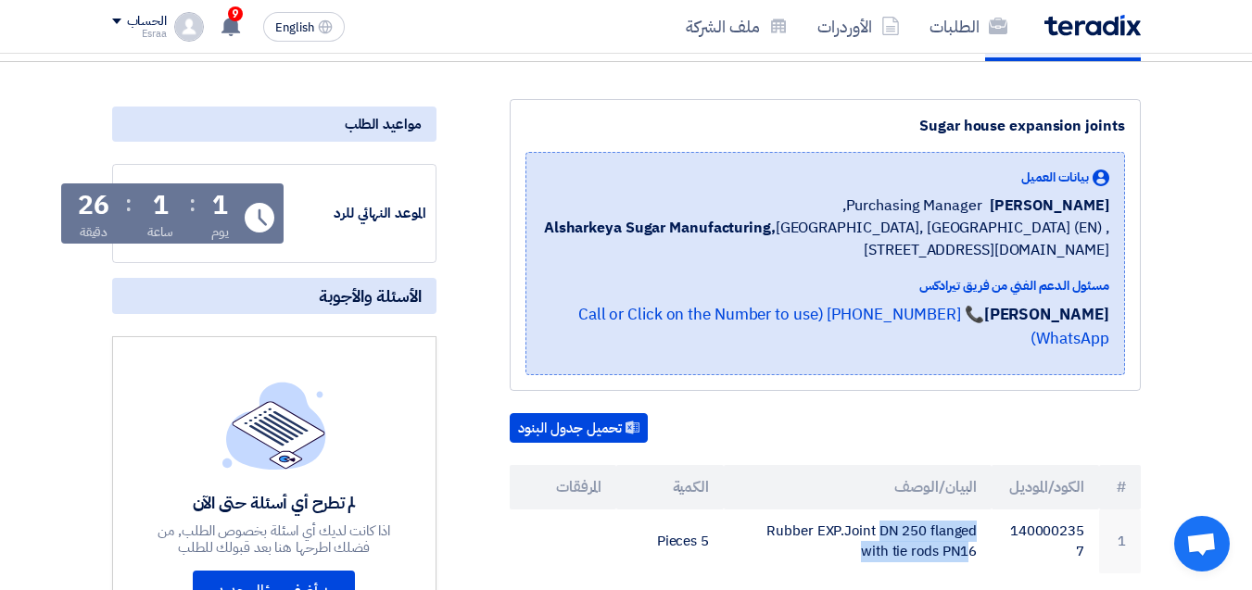
scroll to position [0, 0]
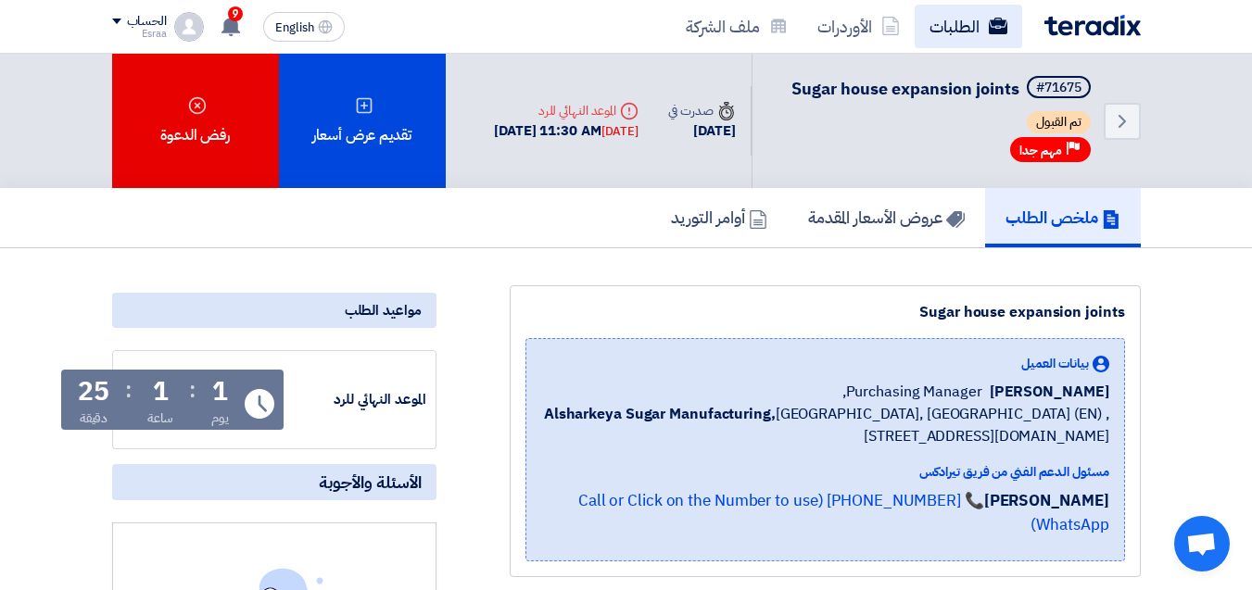
click at [946, 35] on link "الطلبات" at bounding box center [969, 27] width 108 height 44
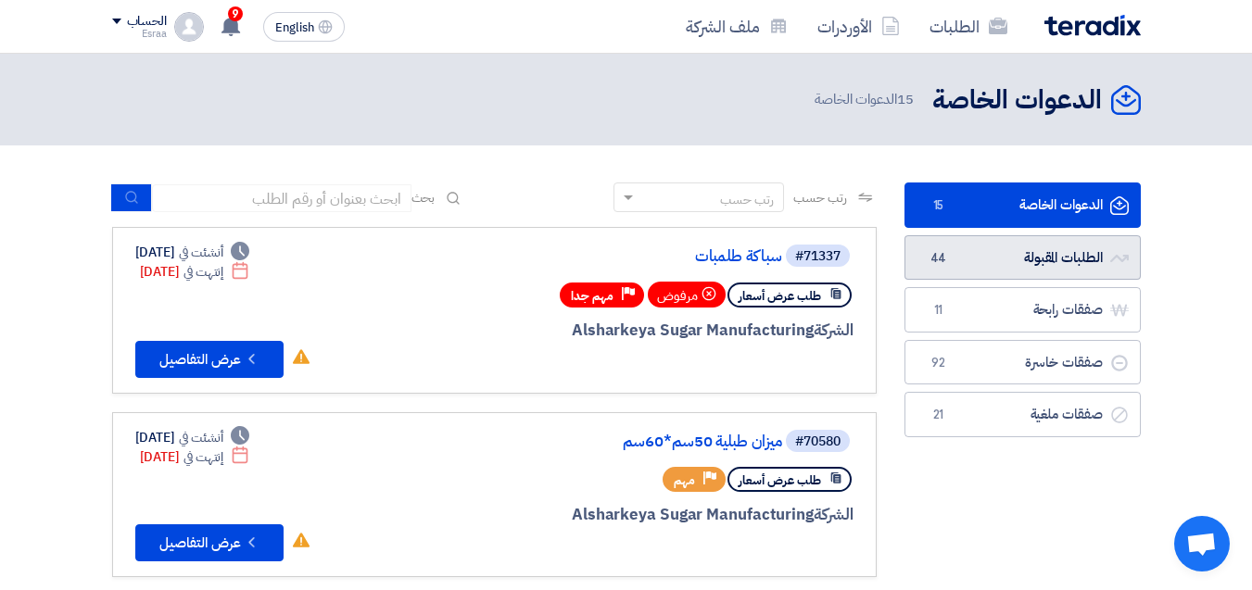
click at [987, 255] on link "الطلبات المقبولة الطلبات المقبولة 44" at bounding box center [1023, 257] width 236 height 45
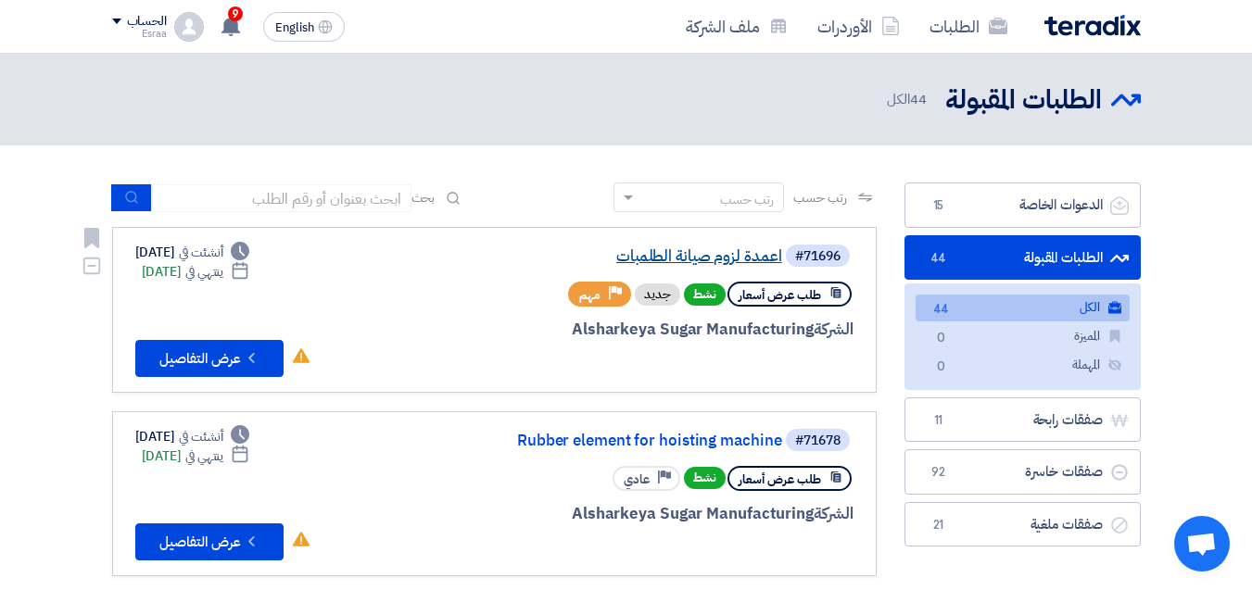
click at [730, 255] on link "اعمدة لزوم صيانة الطلمبات" at bounding box center [597, 256] width 371 height 17
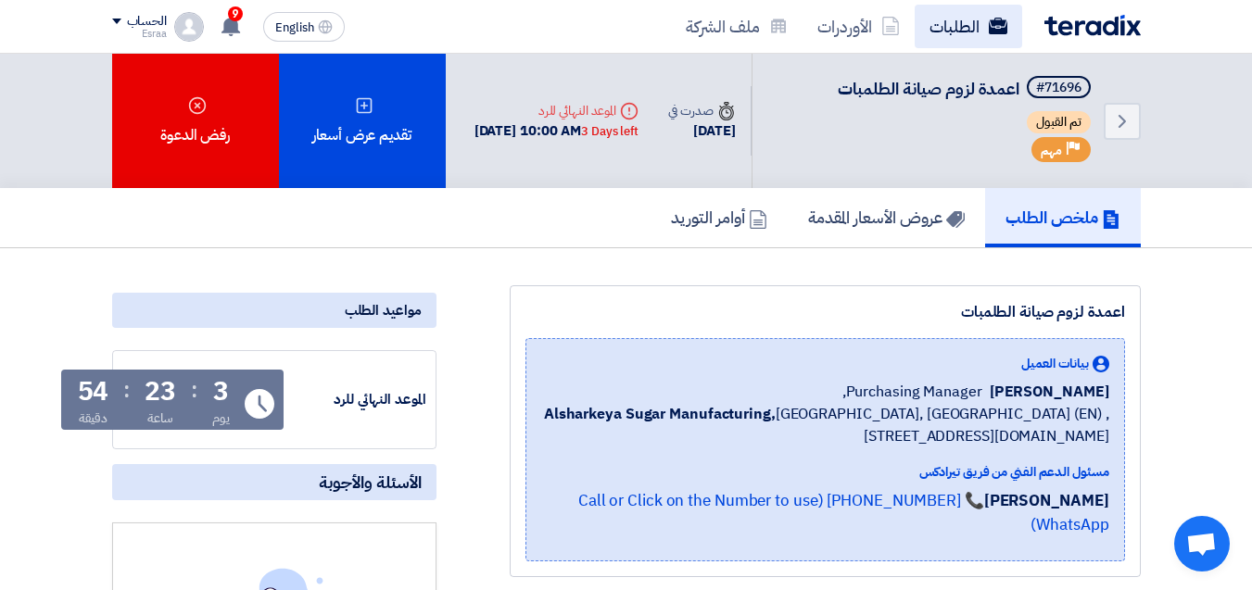
click at [942, 29] on link "الطلبات" at bounding box center [969, 27] width 108 height 44
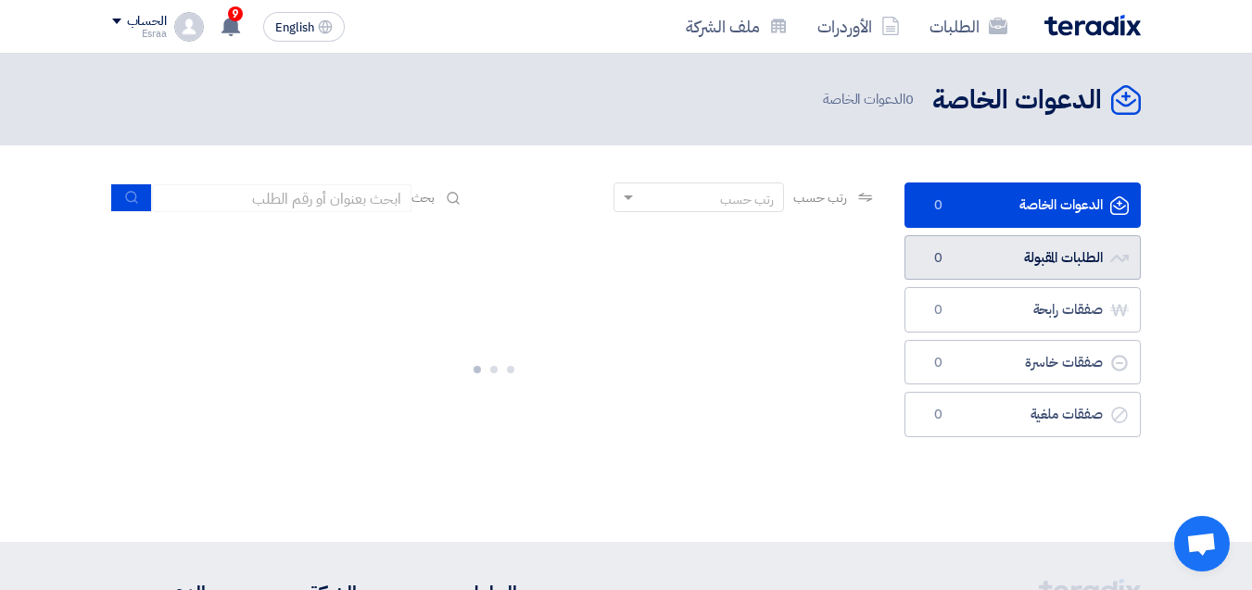
click at [1001, 248] on link "الطلبات المقبولة الطلبات المقبولة 0" at bounding box center [1023, 257] width 236 height 45
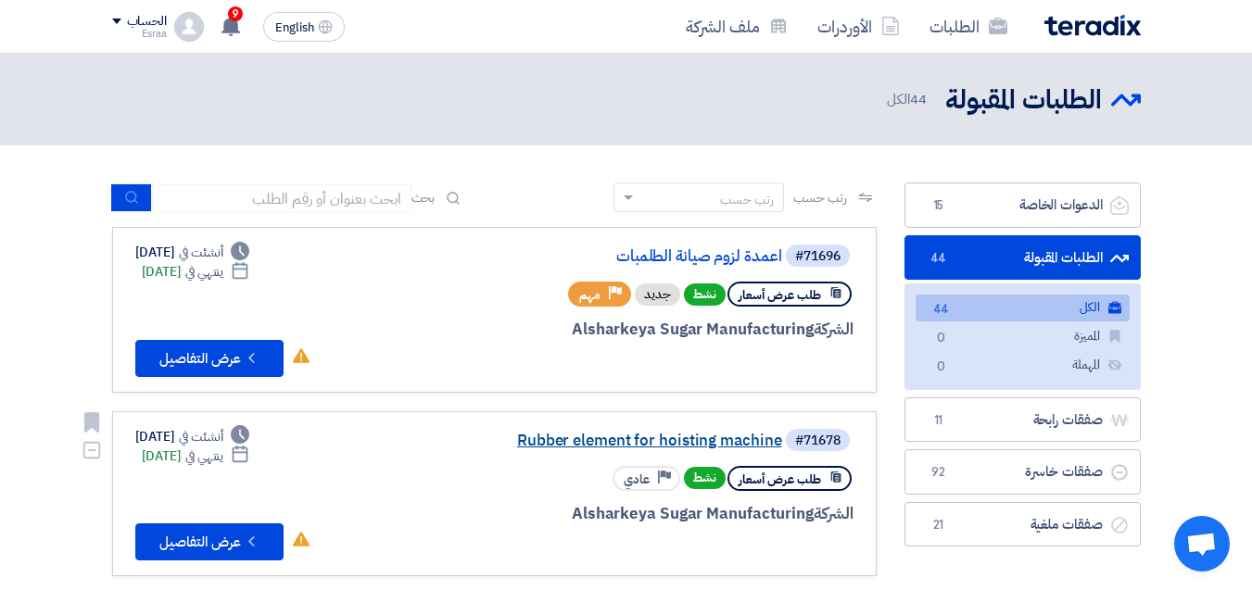
click at [625, 447] on link "Rubber element for hoisting machine" at bounding box center [597, 441] width 371 height 17
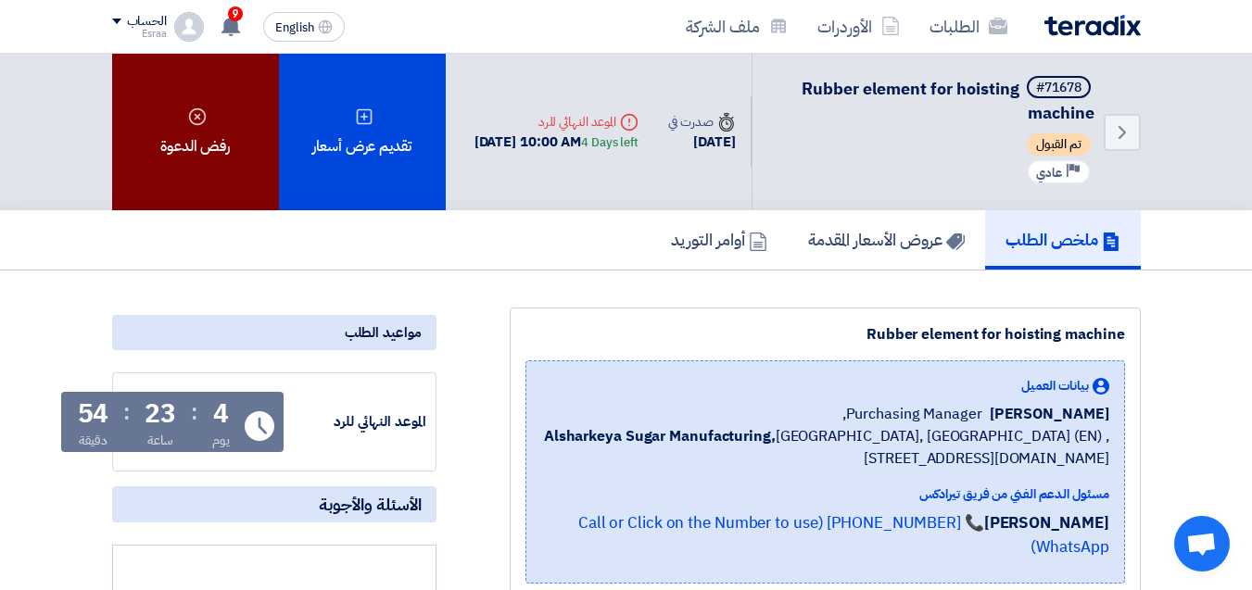
click at [220, 146] on div "رفض الدعوة" at bounding box center [195, 132] width 167 height 157
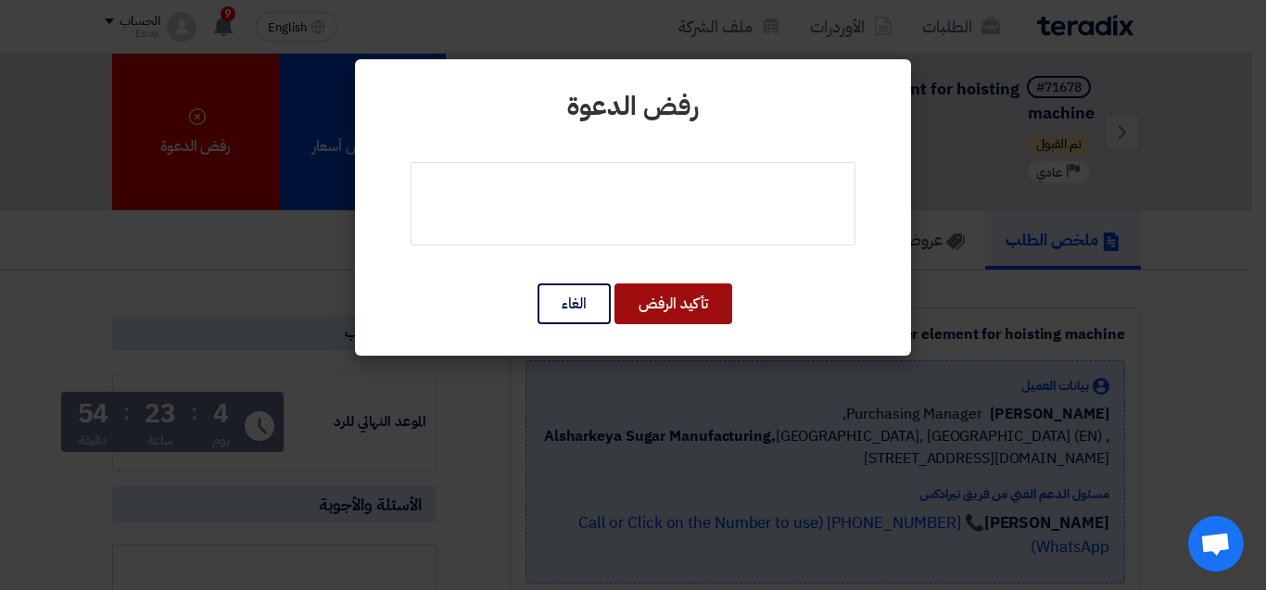
click at [654, 297] on button "تأكيد الرفض" at bounding box center [673, 304] width 118 height 41
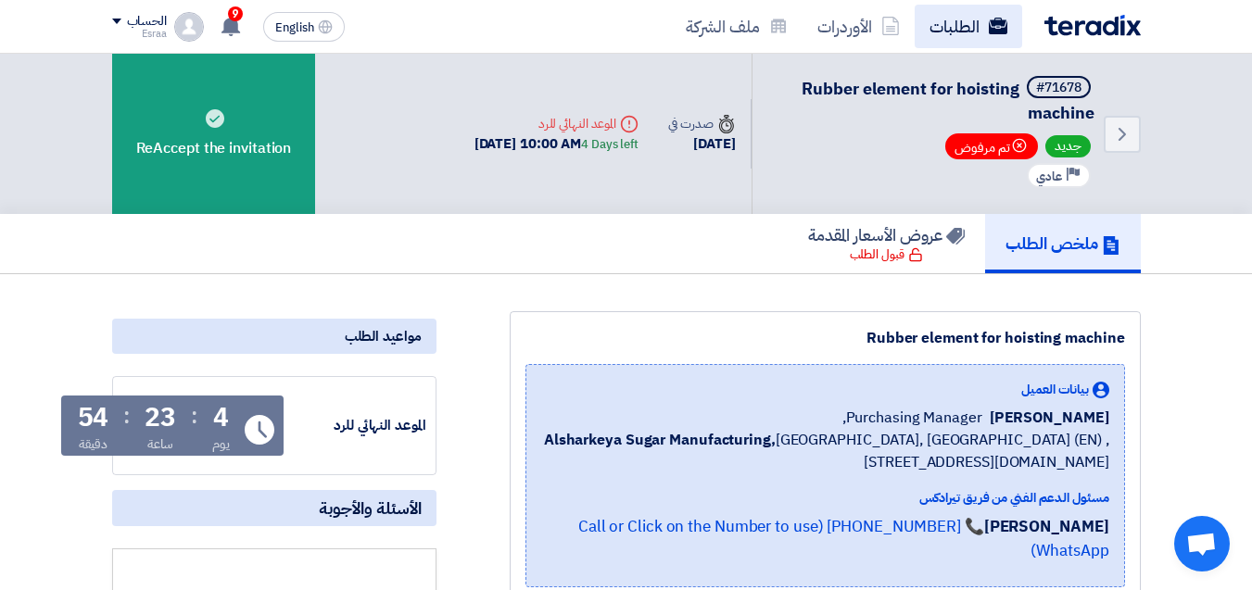
click at [951, 19] on link "الطلبات" at bounding box center [969, 27] width 108 height 44
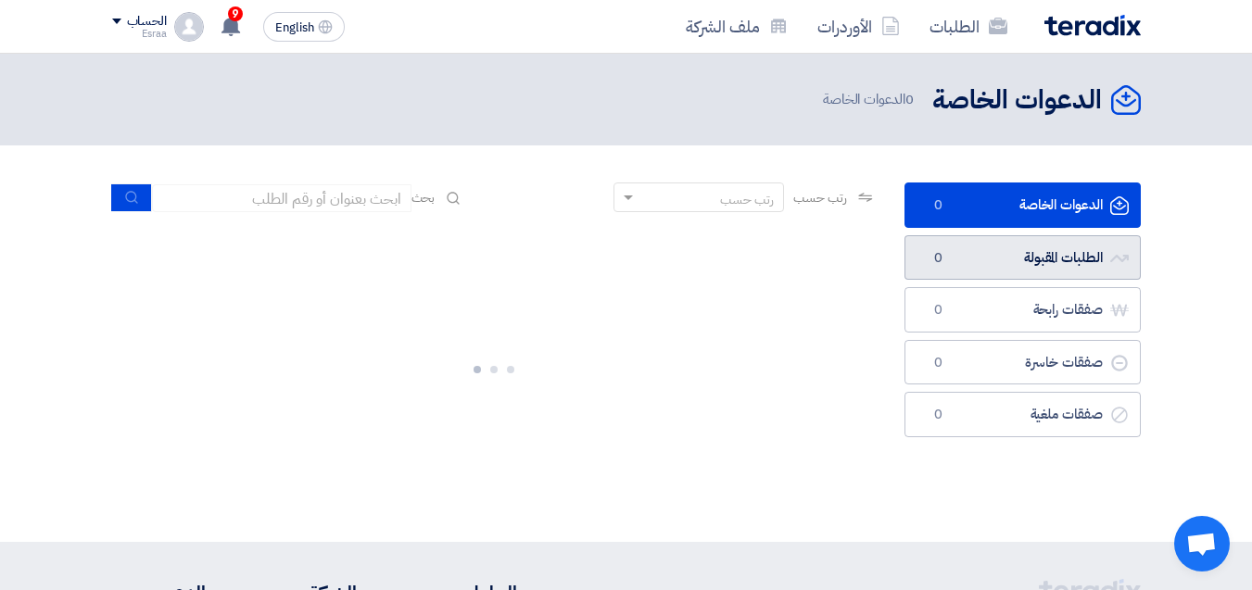
click at [994, 258] on link "الطلبات المقبولة الطلبات المقبولة 0" at bounding box center [1023, 257] width 236 height 45
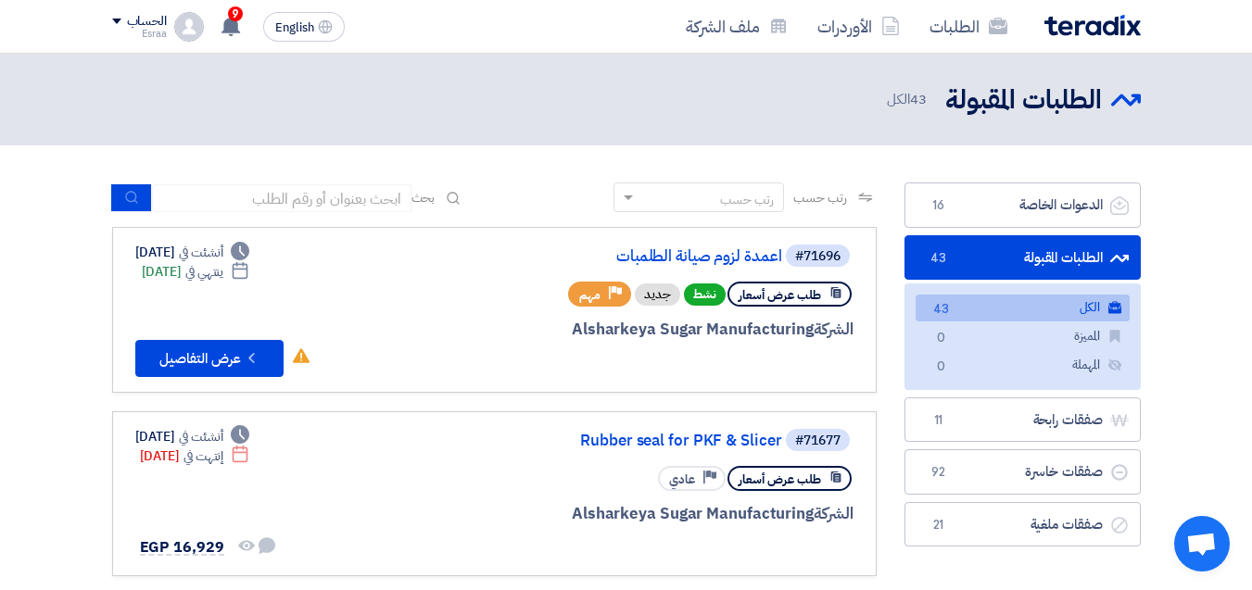
click at [1013, 259] on link "الطلبات المقبولة الطلبات المقبولة 43" at bounding box center [1023, 257] width 236 height 45
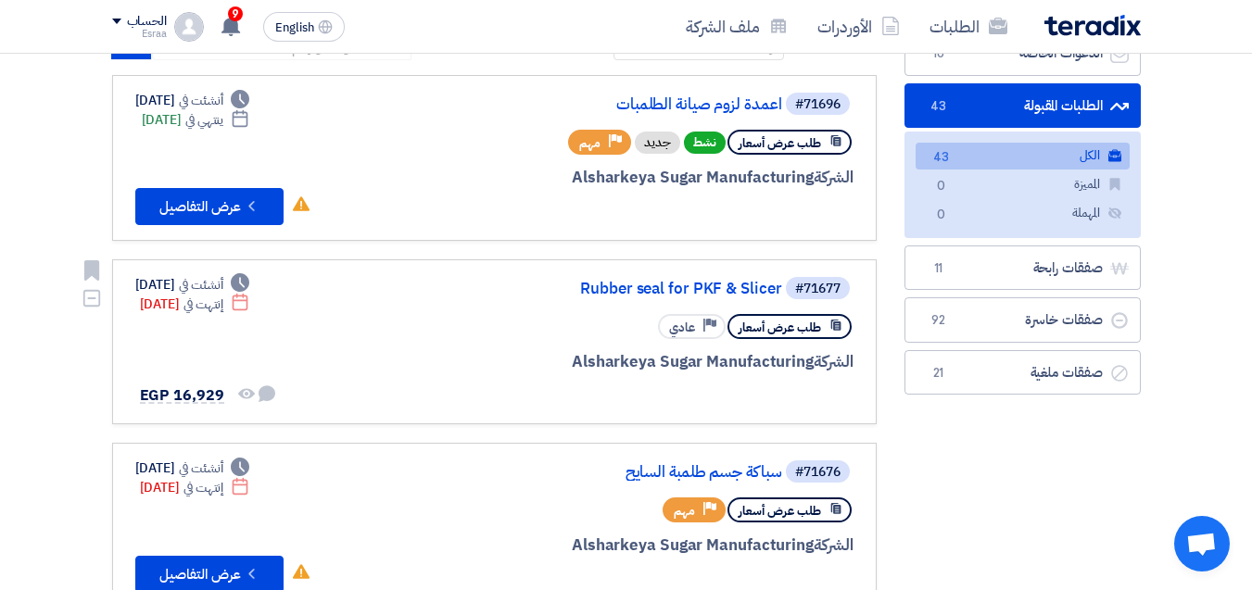
scroll to position [185, 0]
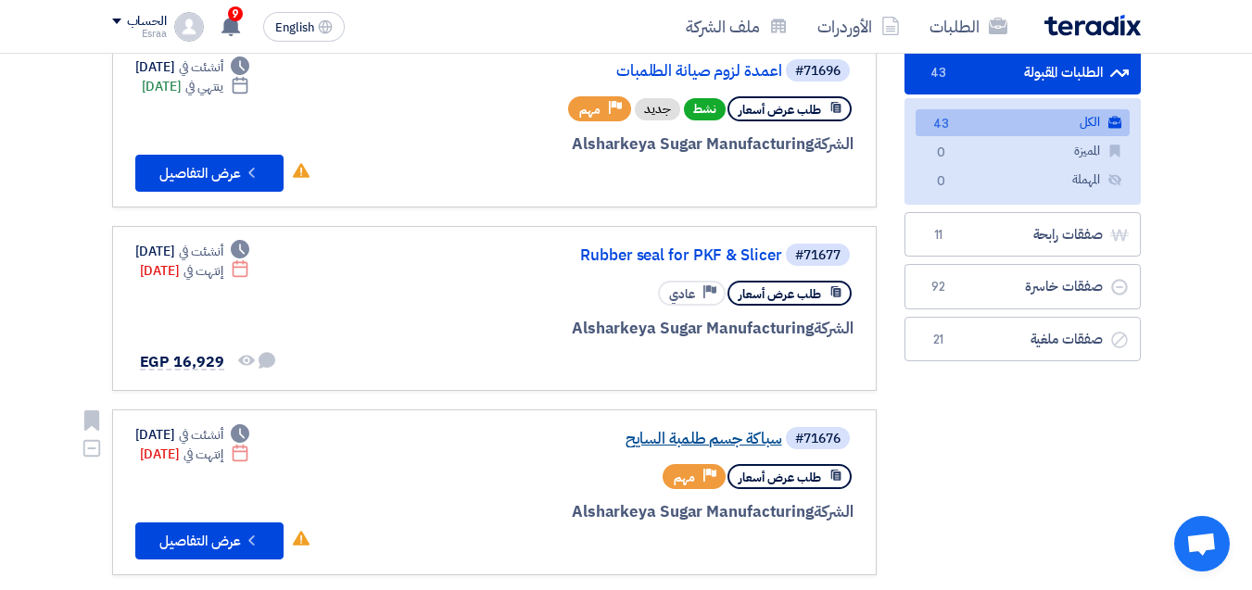
click at [667, 441] on link "سباكة جسم طلمبة السايح" at bounding box center [597, 439] width 371 height 17
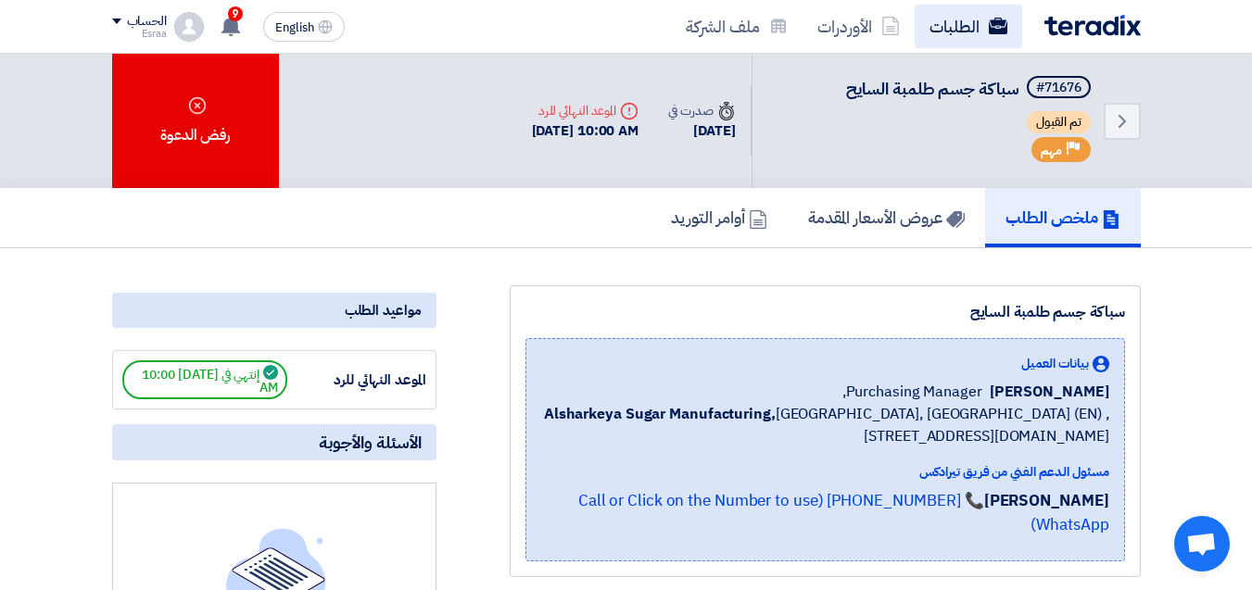
click at [937, 25] on link "الطلبات" at bounding box center [969, 27] width 108 height 44
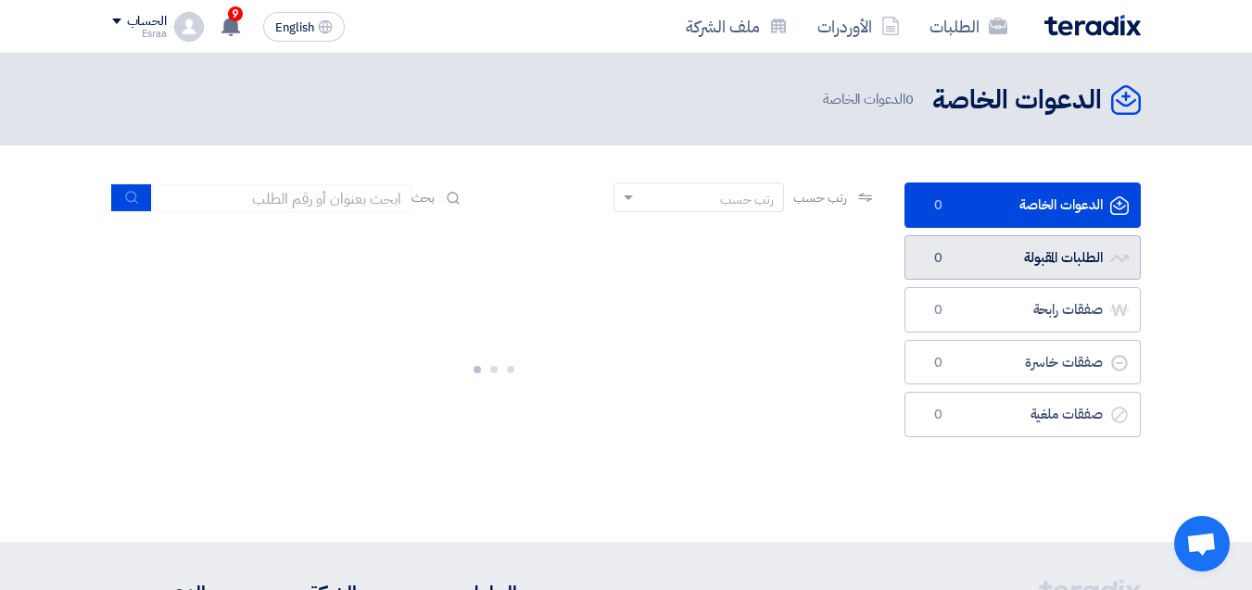
click at [1021, 257] on link "الطلبات المقبولة الطلبات المقبولة 0" at bounding box center [1023, 257] width 236 height 45
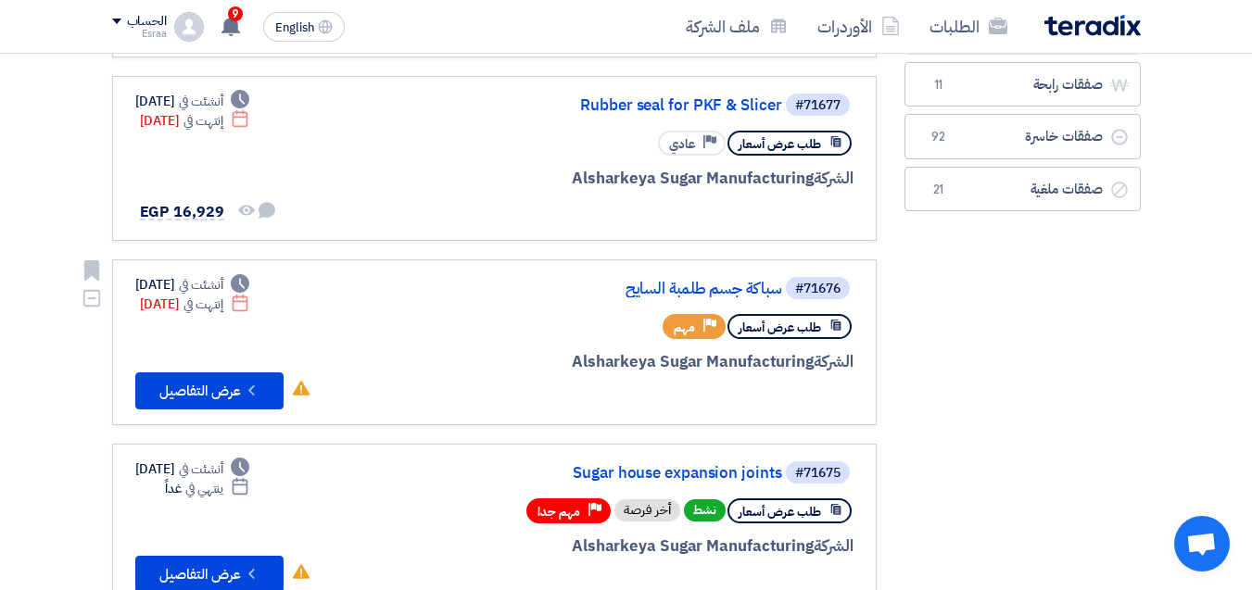
scroll to position [428, 0]
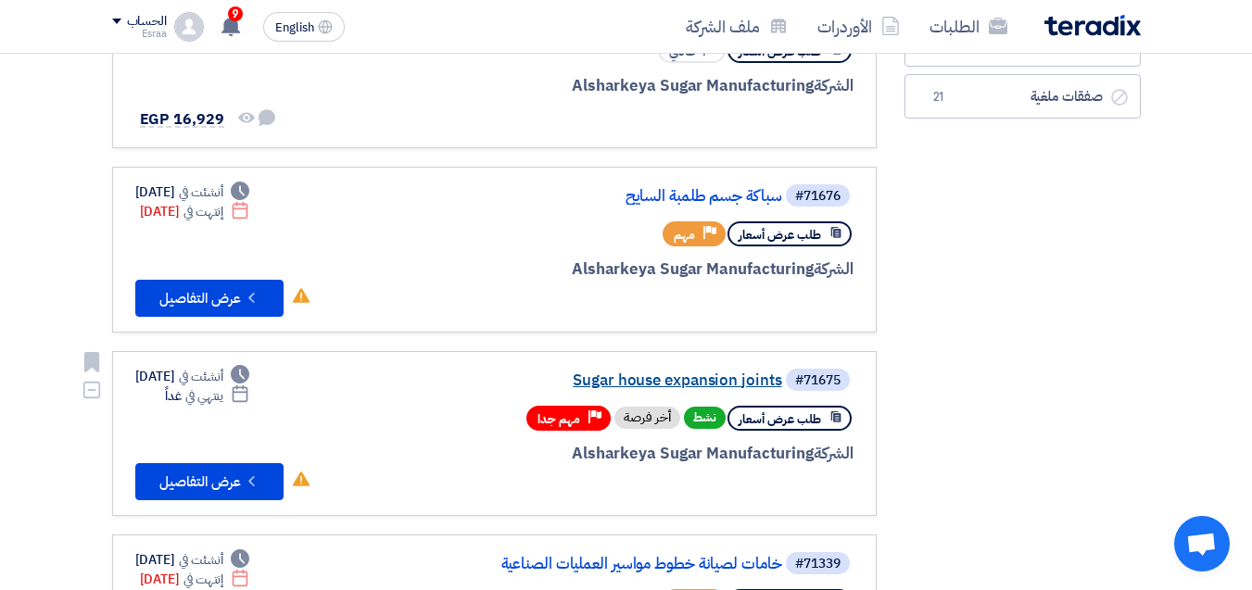
click at [694, 384] on link "Sugar house expansion joints" at bounding box center [597, 381] width 371 height 17
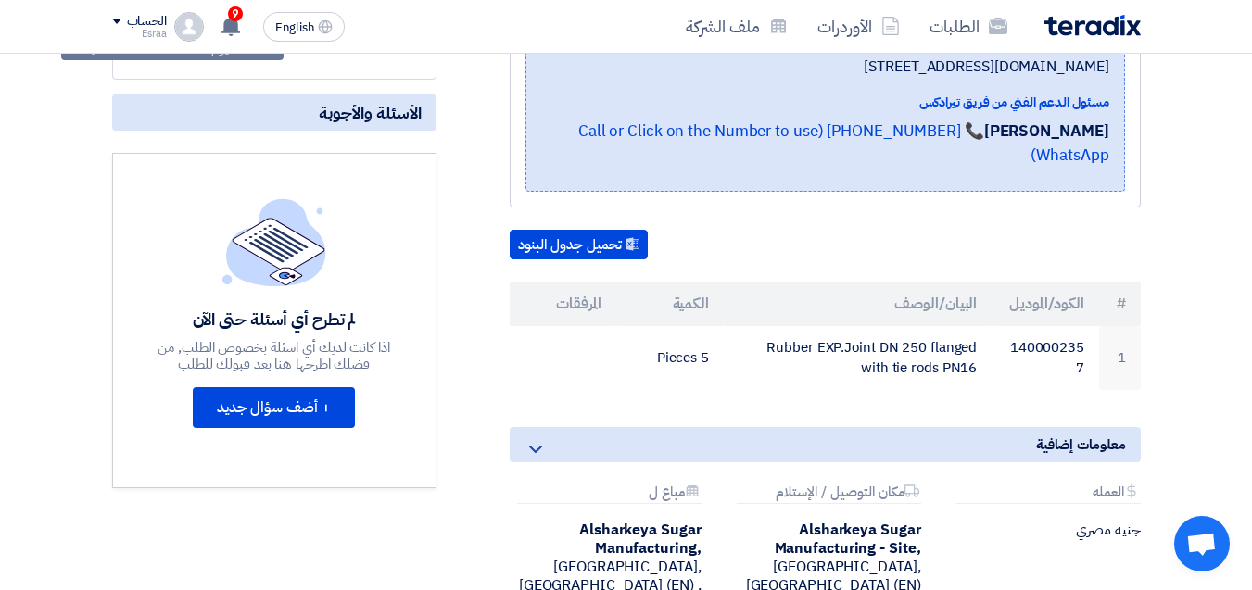
scroll to position [371, 0]
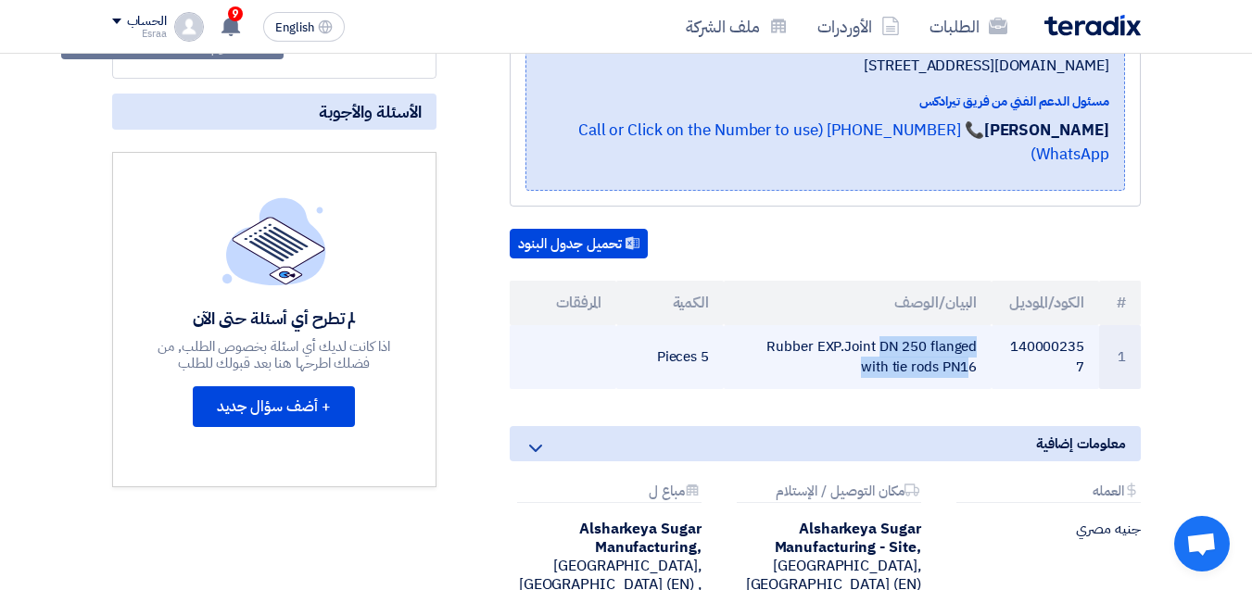
drag, startPoint x: 768, startPoint y: 348, endPoint x: 976, endPoint y: 348, distance: 207.6
click at [976, 348] on td "Rubber EXP.Joint DN 250 flanged with tie rods PN16" at bounding box center [858, 357] width 268 height 64
copy td "Rubber EXP.Joint DN 250 flanged"
drag, startPoint x: 868, startPoint y: 369, endPoint x: 977, endPoint y: 374, distance: 108.5
click at [977, 374] on td "Rubber EXP.Joint DN 250 flanged with tie rods PN16" at bounding box center [858, 357] width 268 height 64
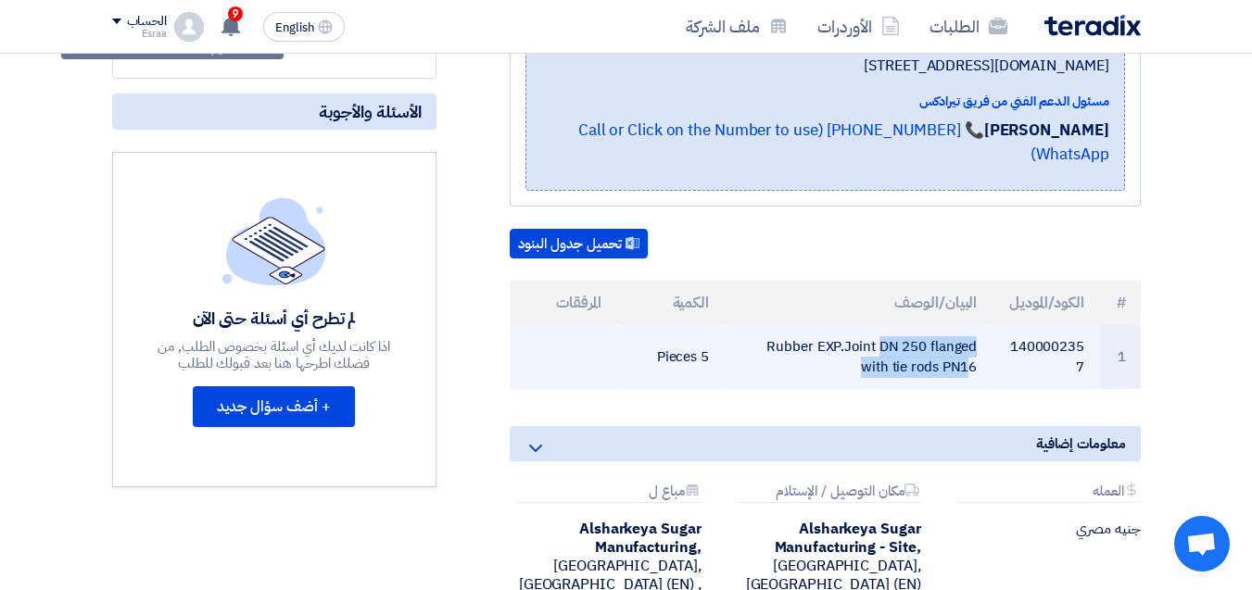
copy td "with tie rods PN16"
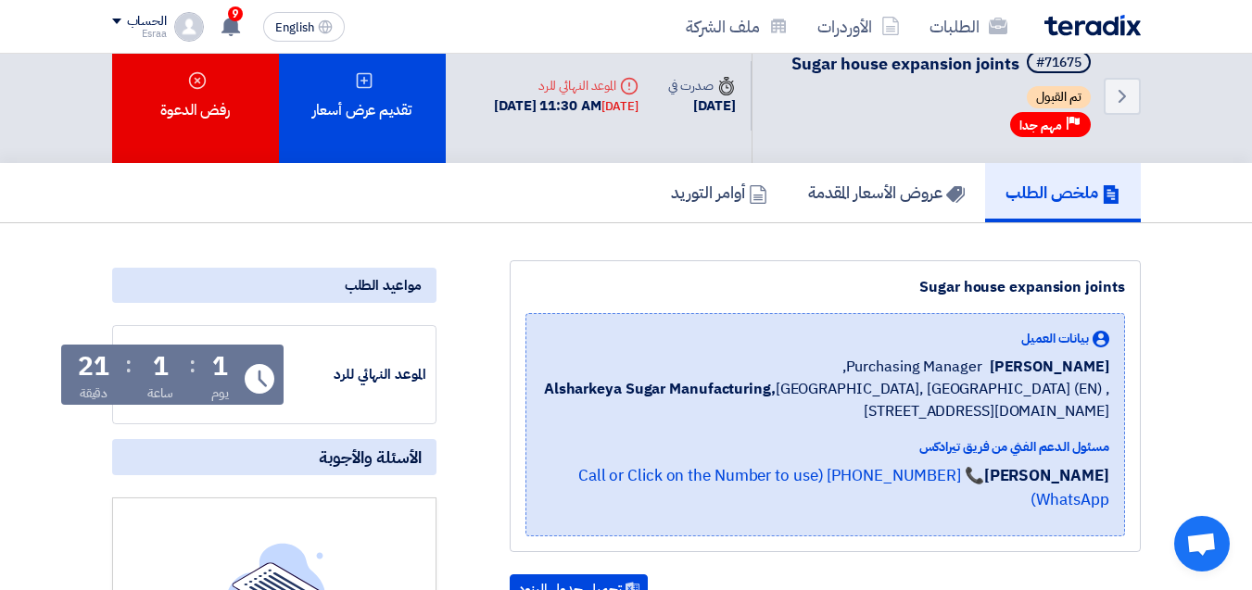
scroll to position [0, 0]
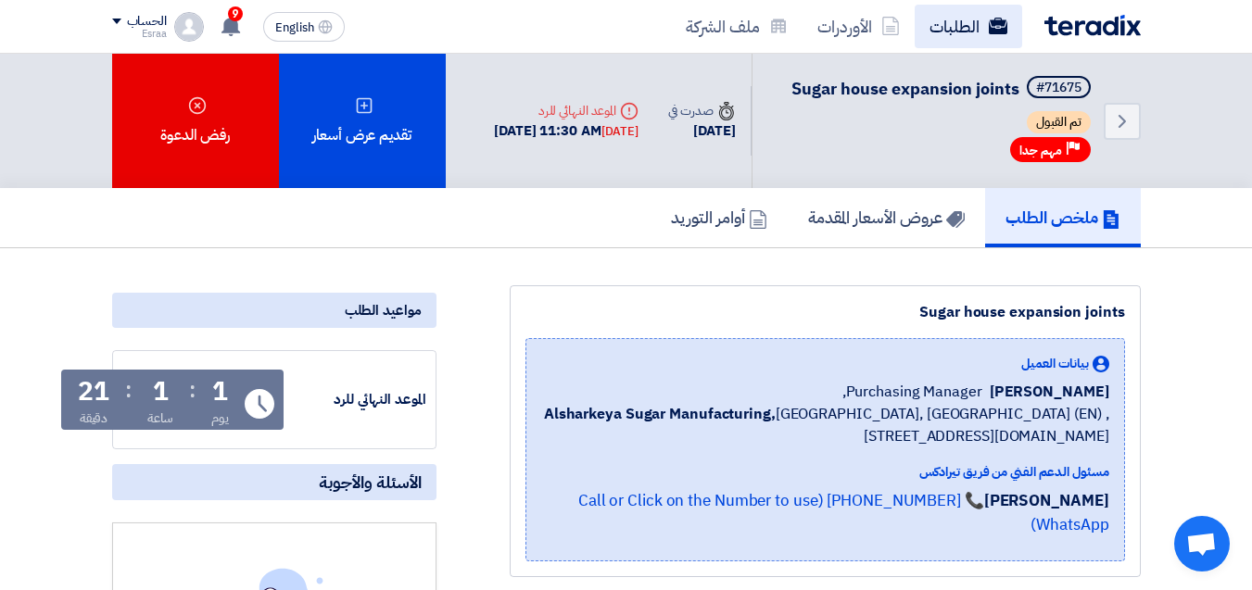
click at [951, 29] on link "الطلبات" at bounding box center [969, 27] width 108 height 44
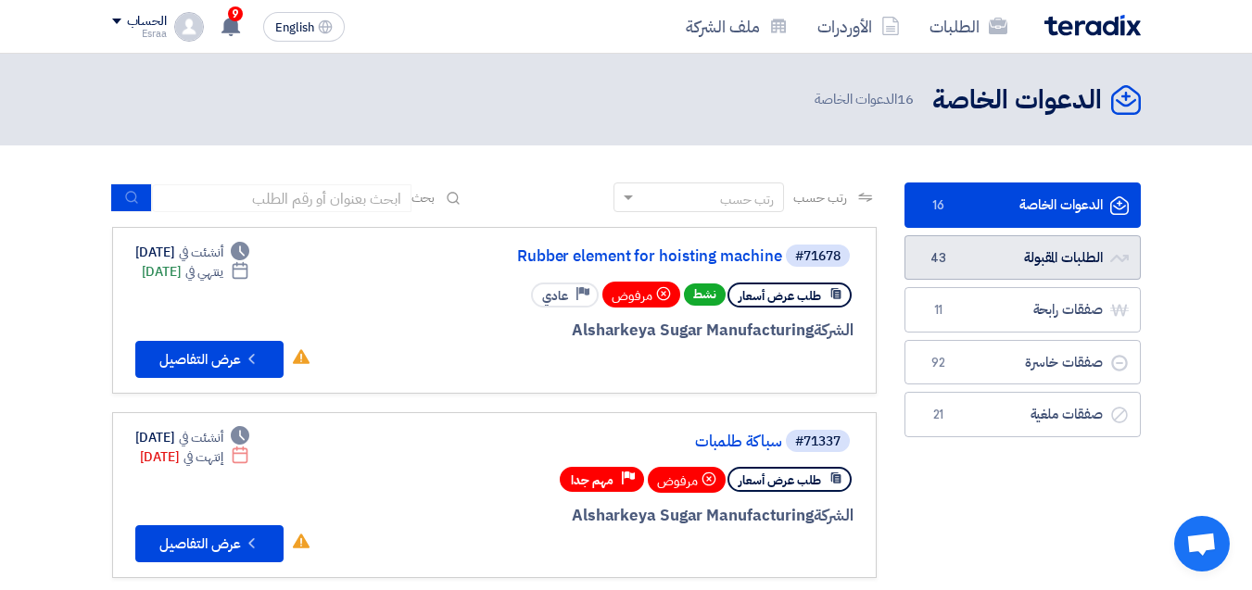
click at [965, 247] on link "الطلبات المقبولة الطلبات المقبولة 43" at bounding box center [1023, 257] width 236 height 45
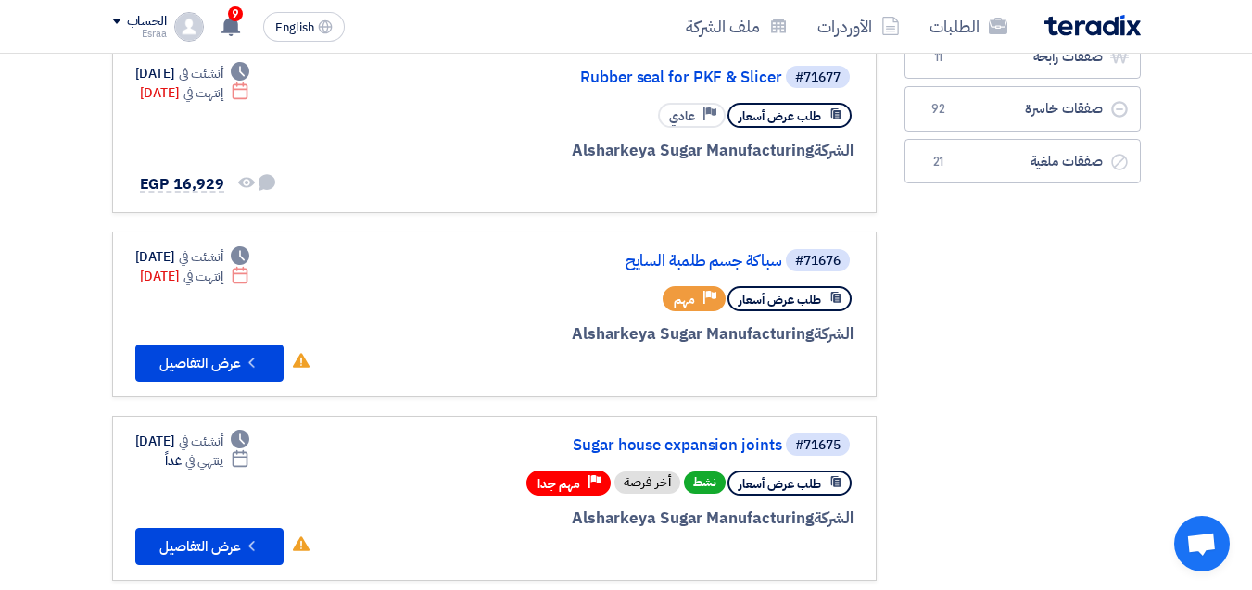
scroll to position [371, 0]
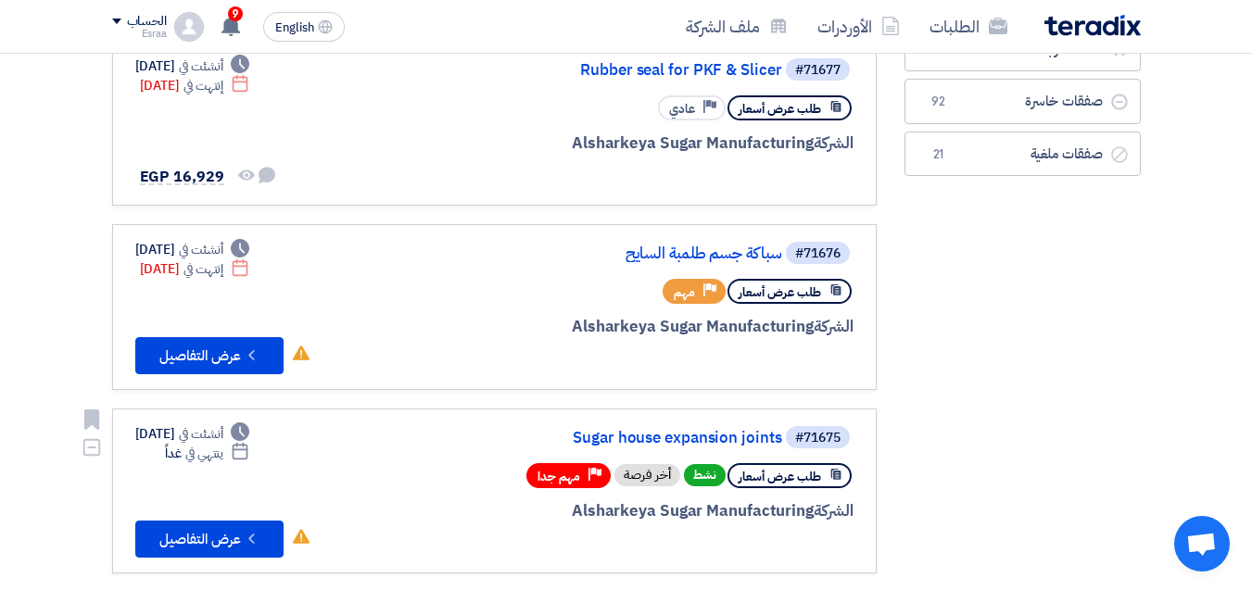
click at [605, 447] on div "#71675 Sugar house expansion joints" at bounding box center [631, 437] width 446 height 26
click at [618, 437] on link "Sugar house expansion joints" at bounding box center [597, 438] width 371 height 17
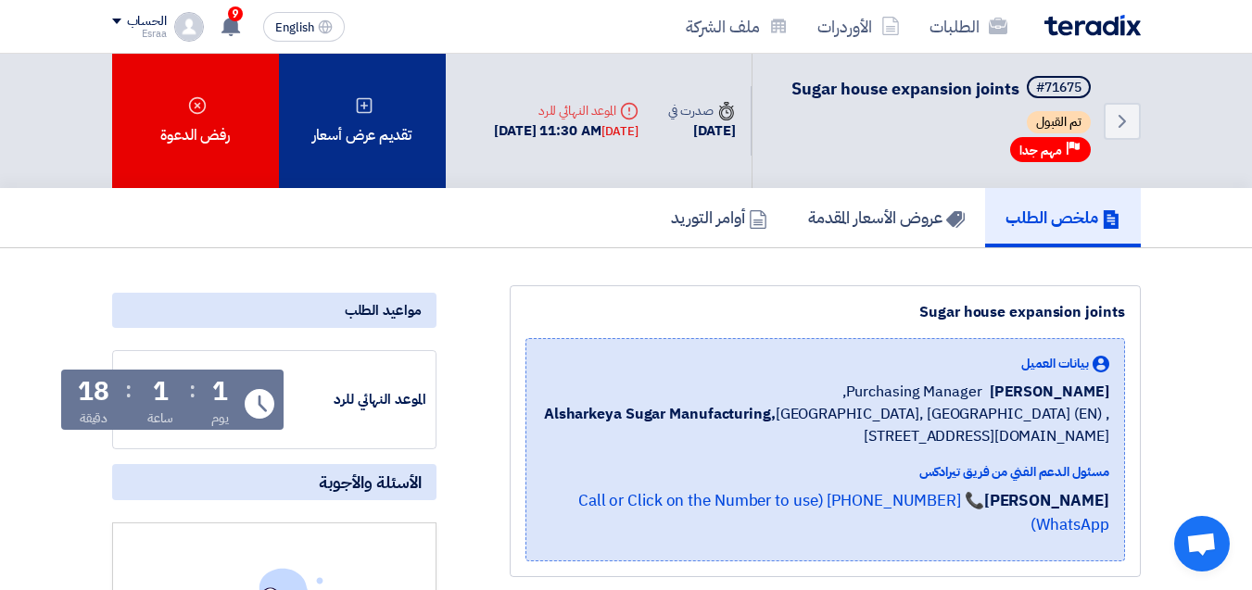
click at [362, 115] on icon at bounding box center [364, 105] width 19 height 19
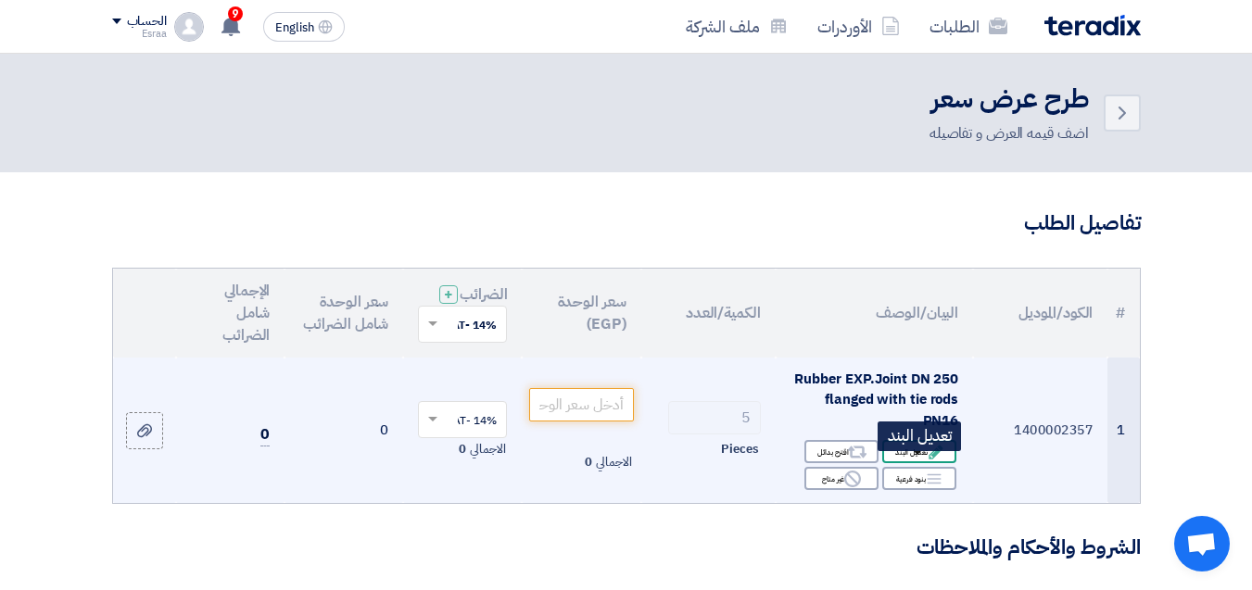
click at [928, 461] on icon "Edit" at bounding box center [936, 452] width 17 height 17
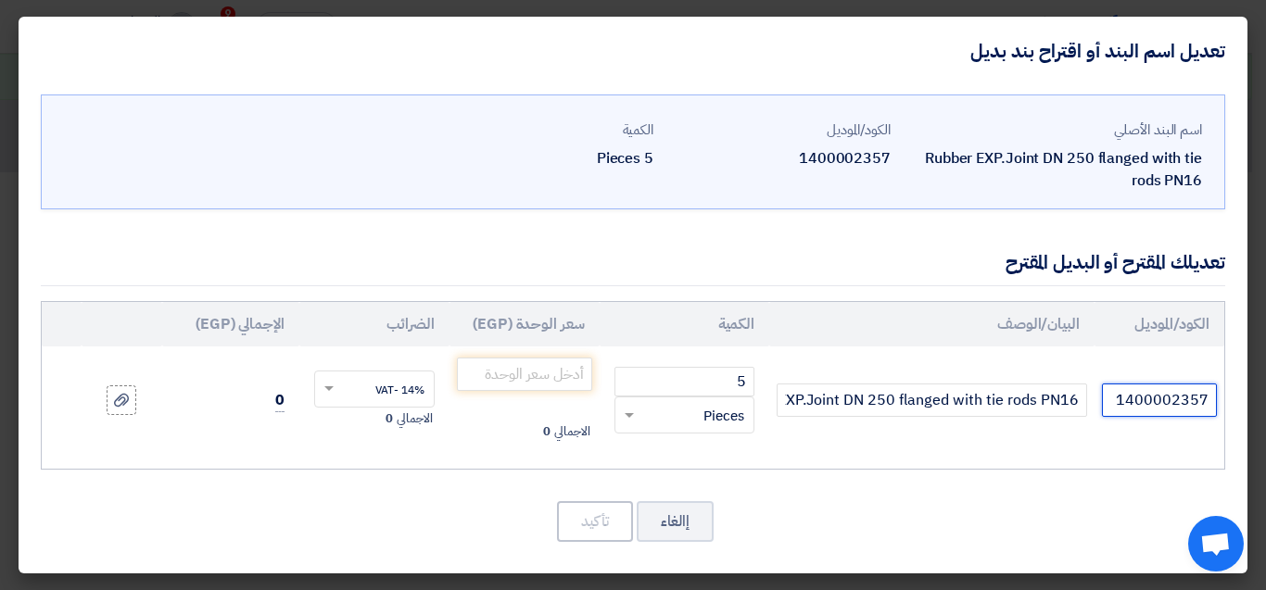
drag, startPoint x: 1116, startPoint y: 406, endPoint x: 1266, endPoint y: 403, distance: 150.2
type input "تايوانى"
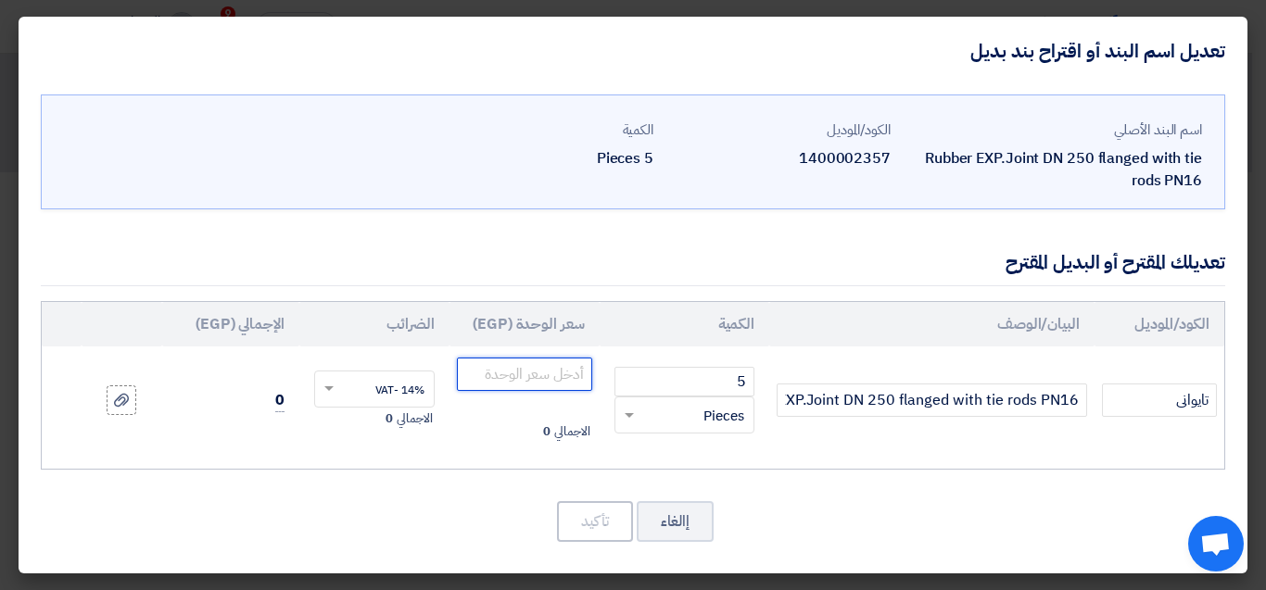
click at [511, 374] on input "number" at bounding box center [524, 374] width 135 height 33
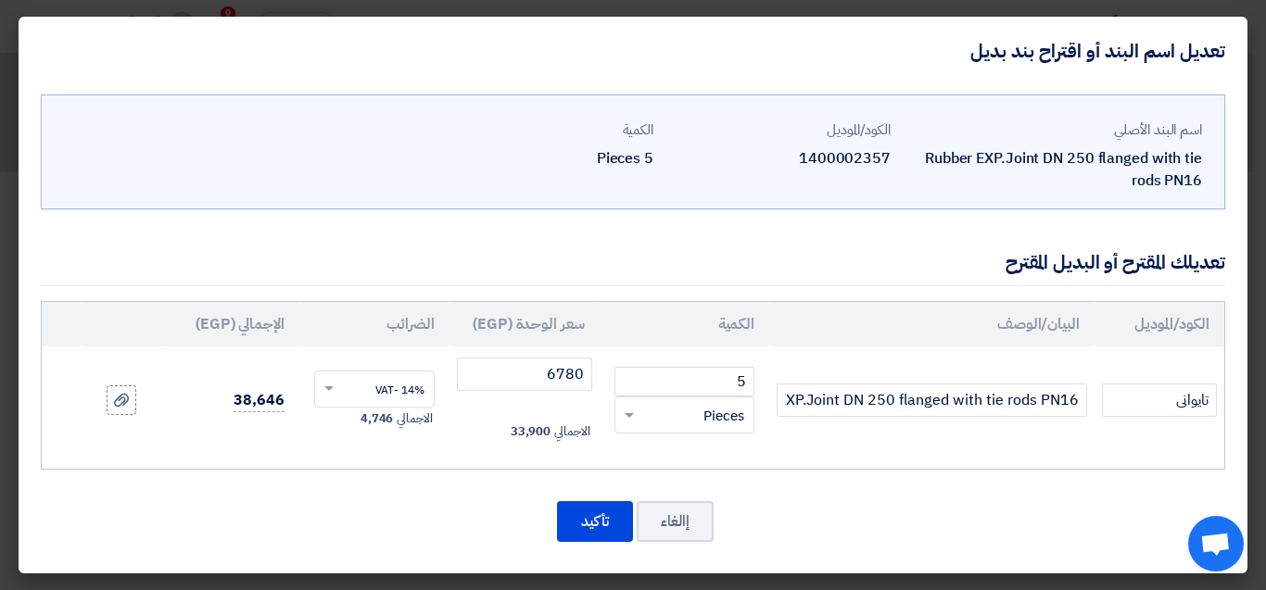
click at [661, 455] on div "الكود/الموديل البيان/الوصف الكمية سعر الوحدة (EGP) [DEMOGRAPHIC_DATA] الإجمالي …" at bounding box center [633, 385] width 1184 height 169
drag, startPoint x: 582, startPoint y: 376, endPoint x: 574, endPoint y: 394, distance: 19.5
click at [574, 380] on input "6780" at bounding box center [524, 374] width 135 height 33
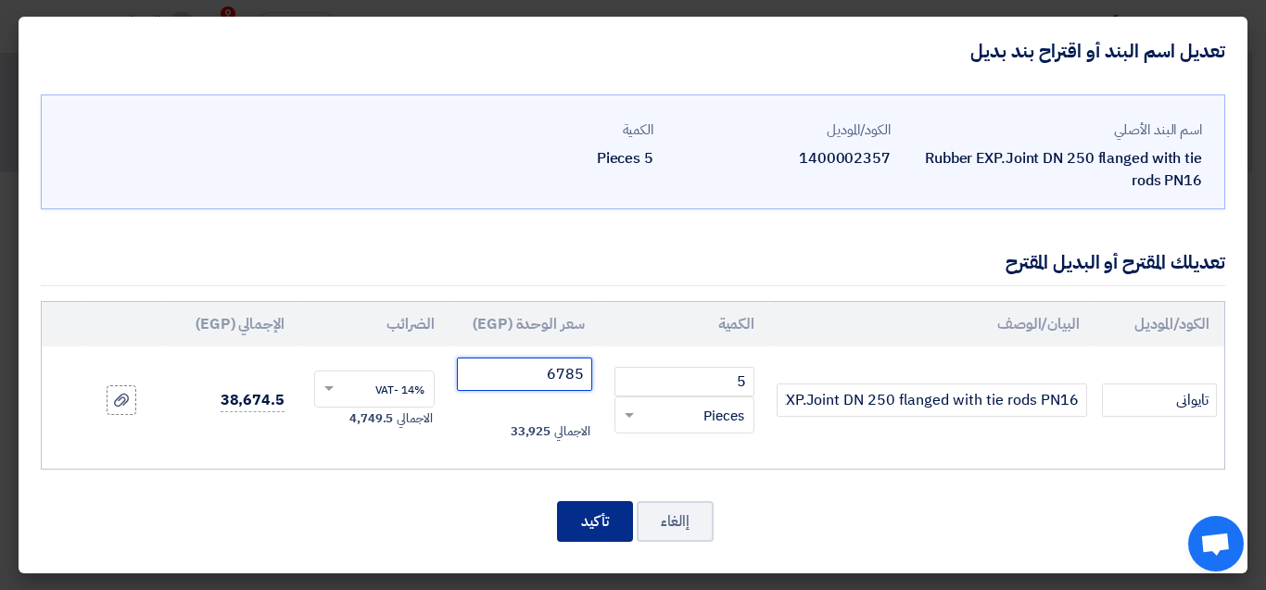
type input "6785"
click at [580, 512] on button "تأكيد" at bounding box center [595, 521] width 76 height 41
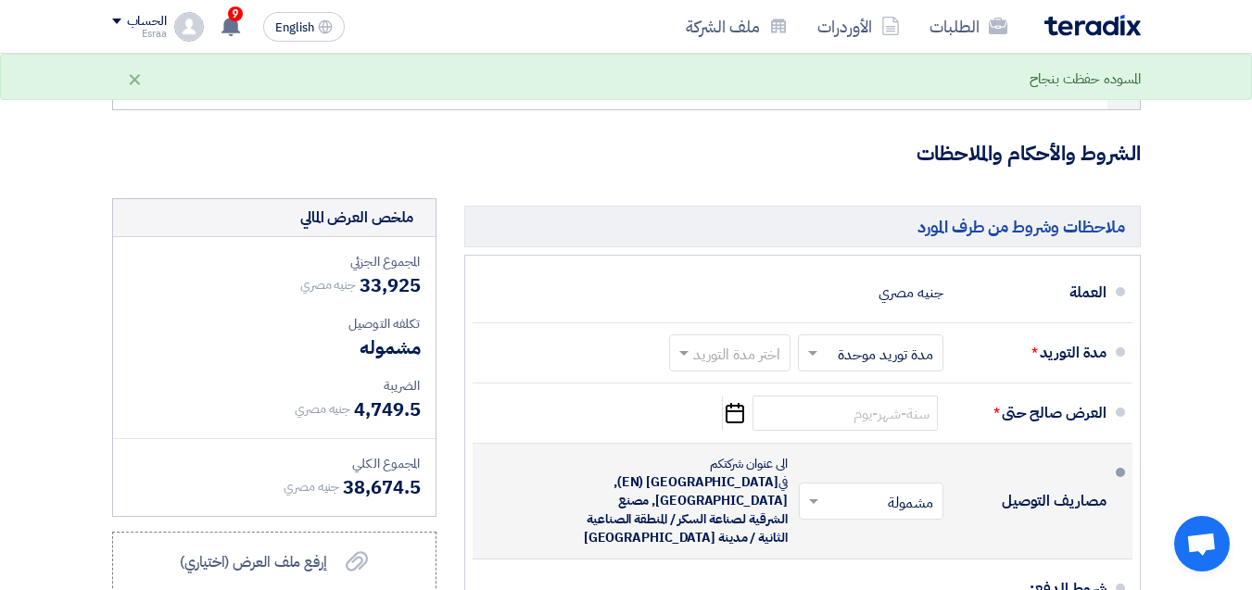
scroll to position [463, 0]
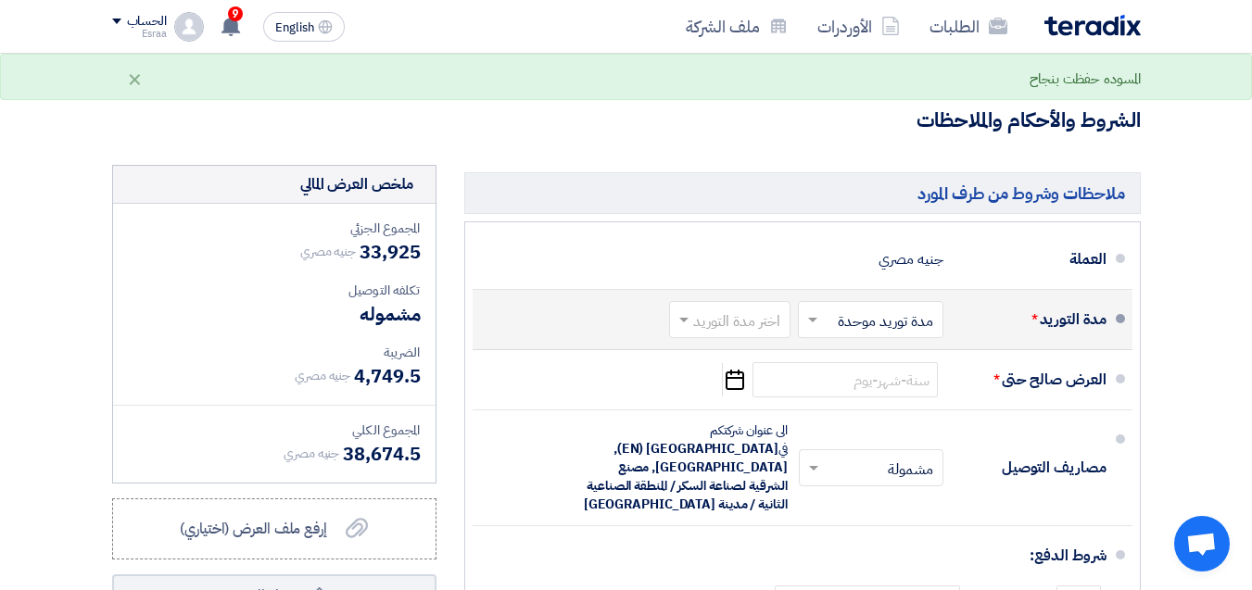
click at [690, 329] on span at bounding box center [681, 319] width 23 height 19
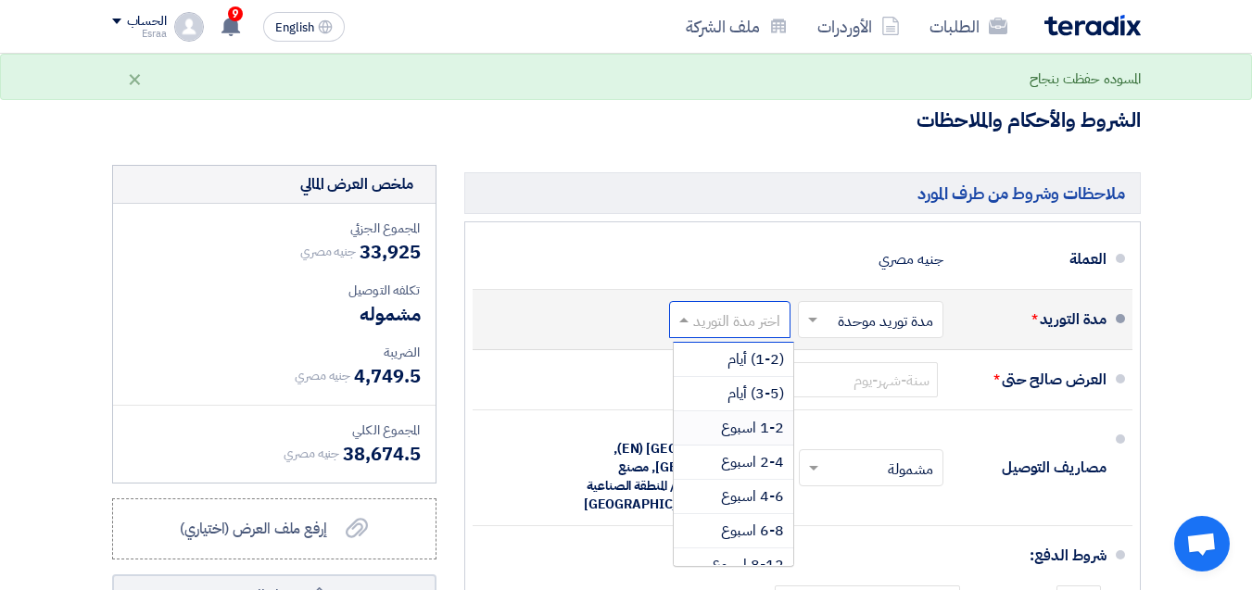
click at [733, 436] on span "1-2 اسبوع" at bounding box center [752, 428] width 63 height 22
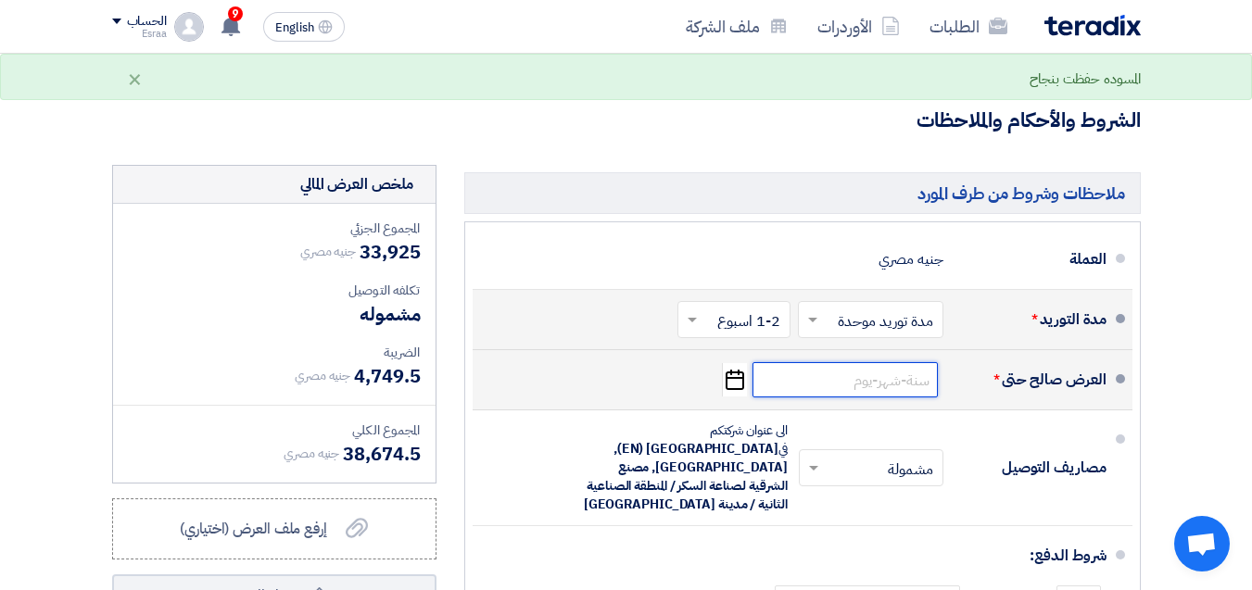
click at [870, 398] on input at bounding box center [845, 379] width 185 height 35
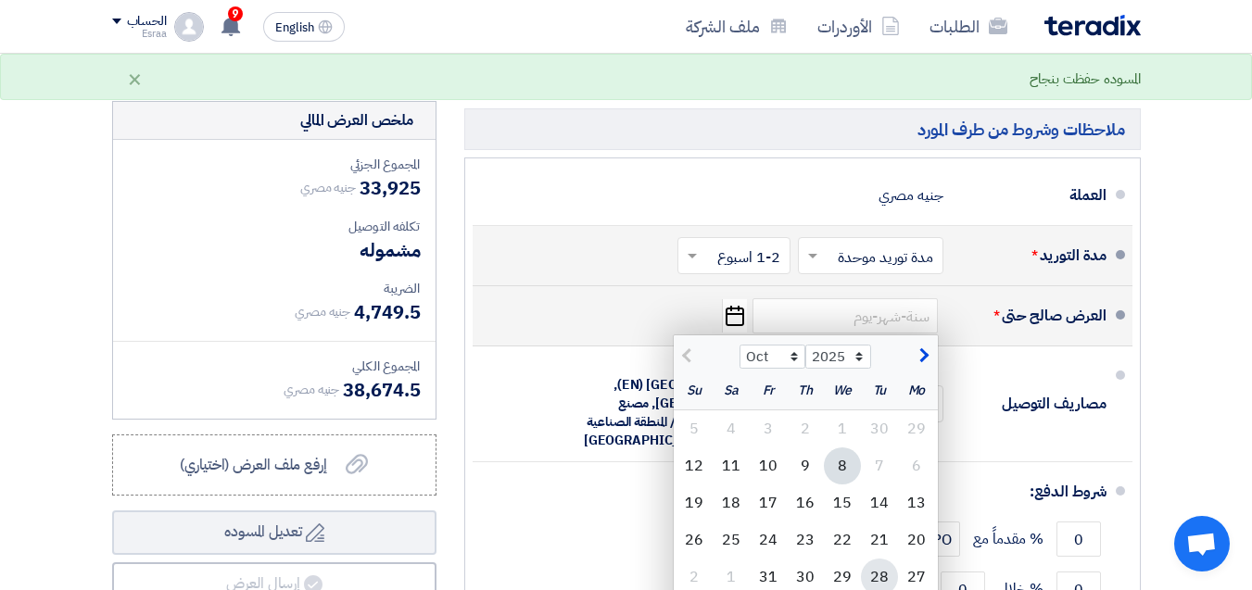
scroll to position [556, 0]
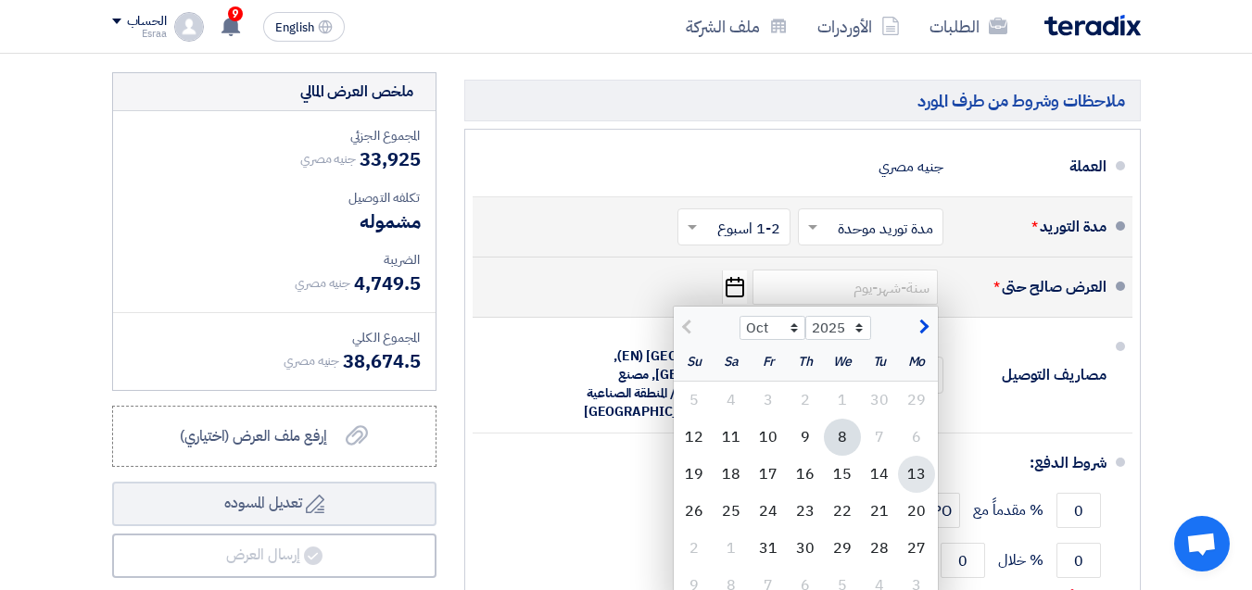
click at [909, 492] on div "13" at bounding box center [916, 474] width 37 height 37
type input "[DATE]"
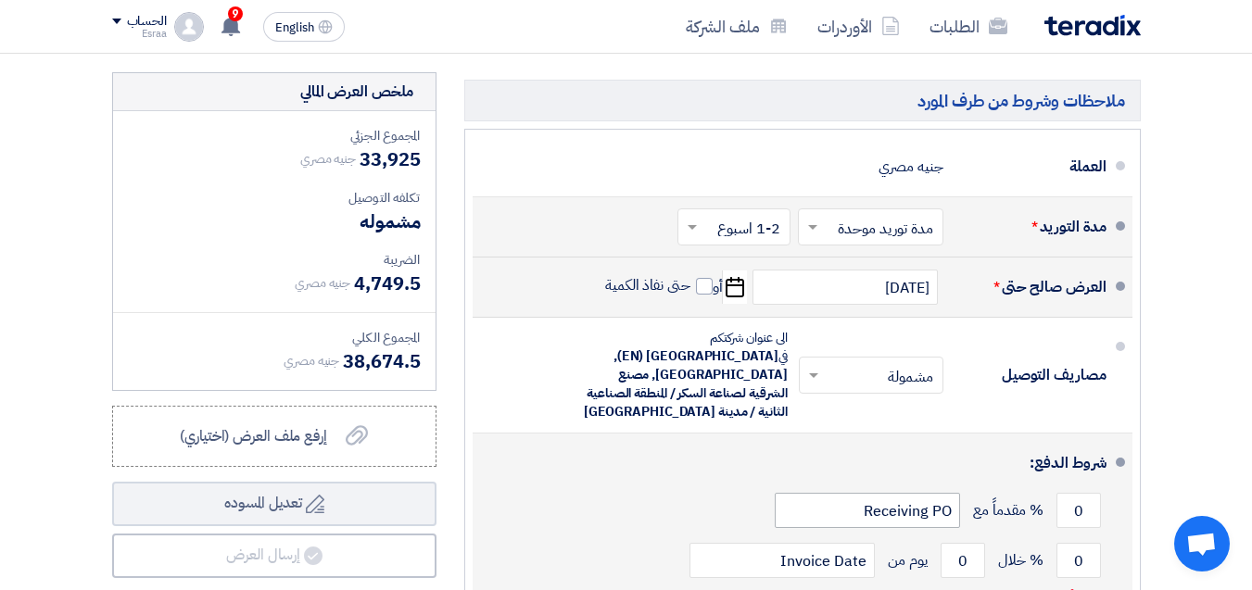
scroll to position [649, 0]
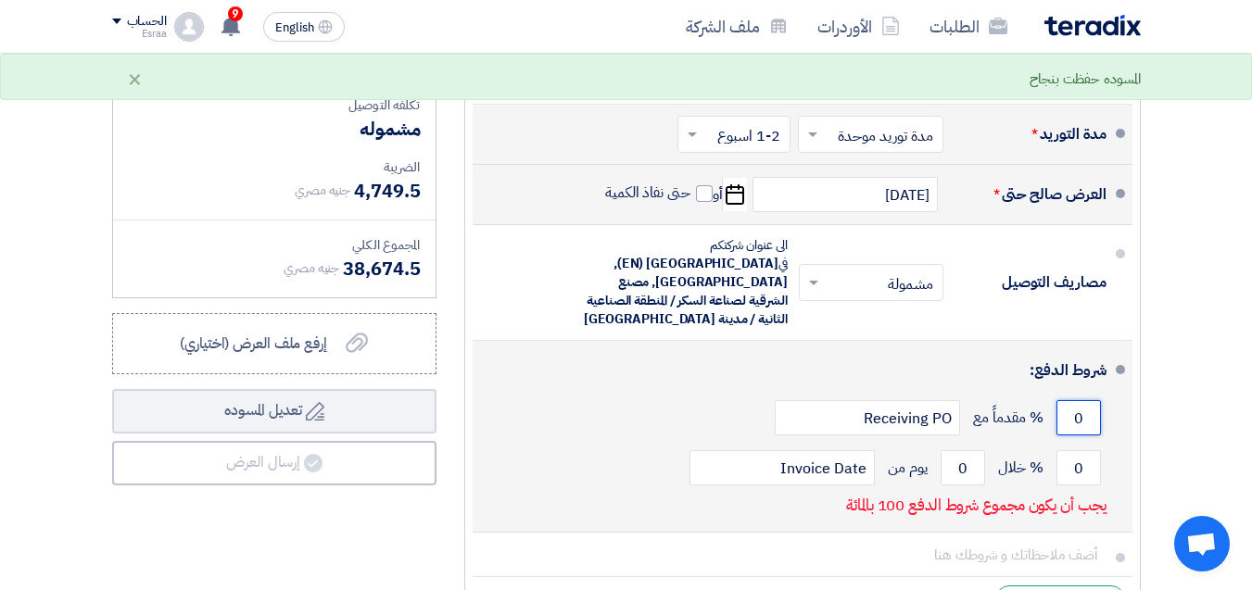
drag, startPoint x: 1093, startPoint y: 410, endPoint x: 1053, endPoint y: 415, distance: 40.2
click at [1053, 415] on div "0 % مقدماً مع Receiving PO" at bounding box center [797, 418] width 619 height 50
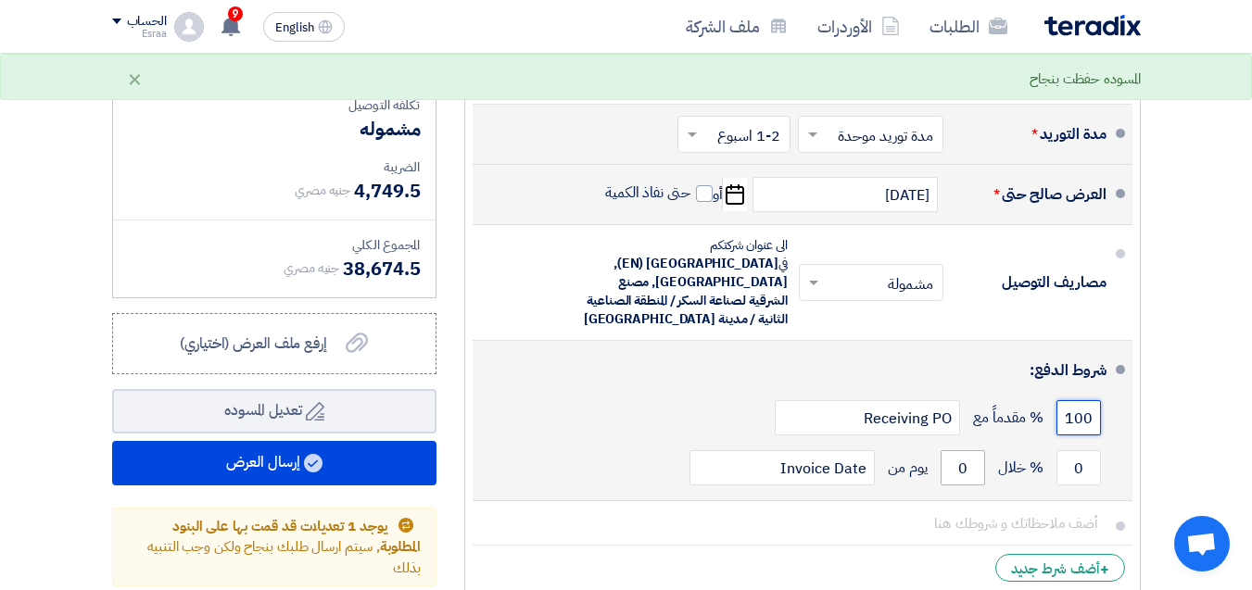
type input "100"
drag, startPoint x: 971, startPoint y: 463, endPoint x: 944, endPoint y: 468, distance: 27.3
click at [944, 468] on input "0" at bounding box center [963, 467] width 44 height 35
type input "30"
click at [662, 374] on div "شروط الدفع:" at bounding box center [804, 370] width 604 height 44
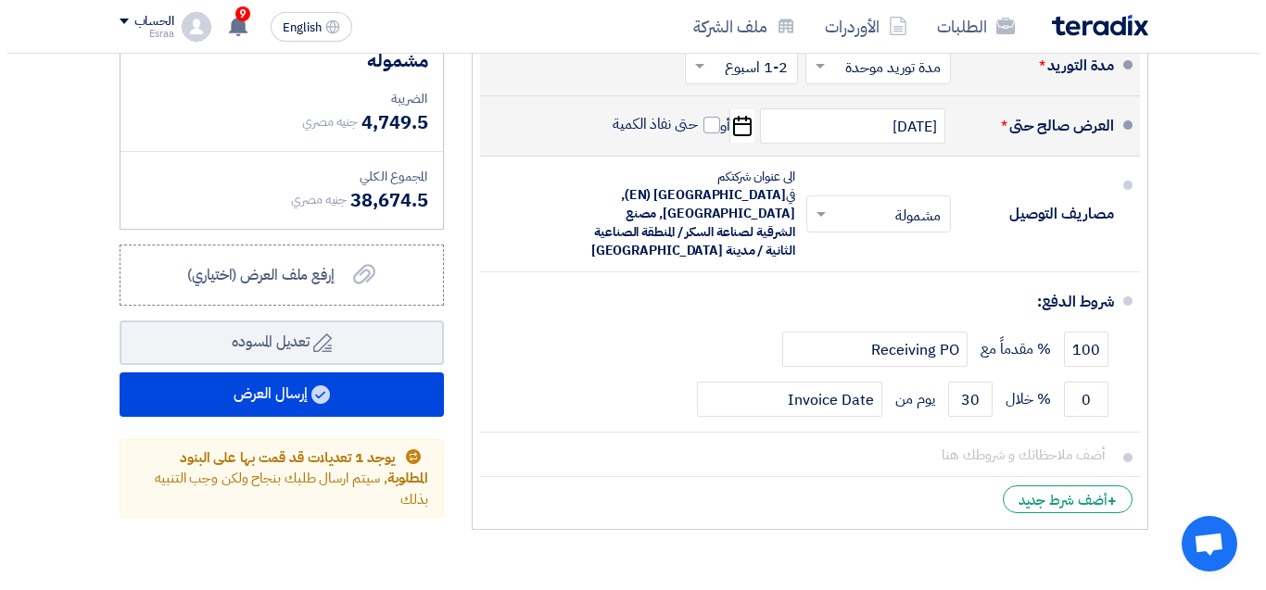
scroll to position [834, 0]
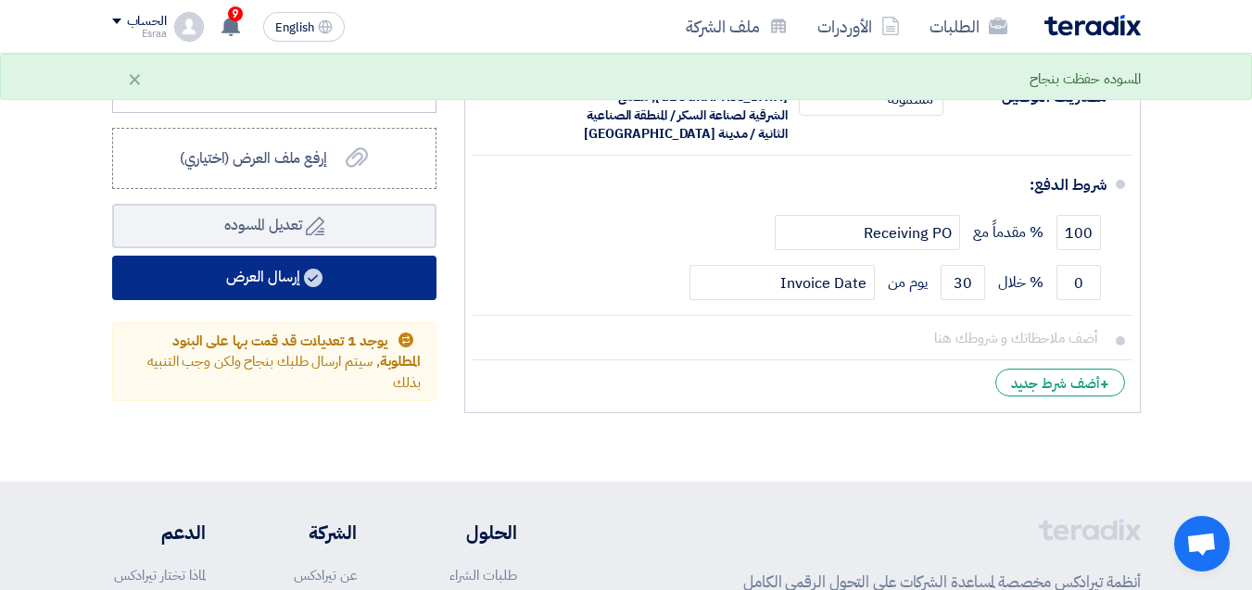
click at [215, 285] on button "إرسال العرض" at bounding box center [274, 278] width 324 height 44
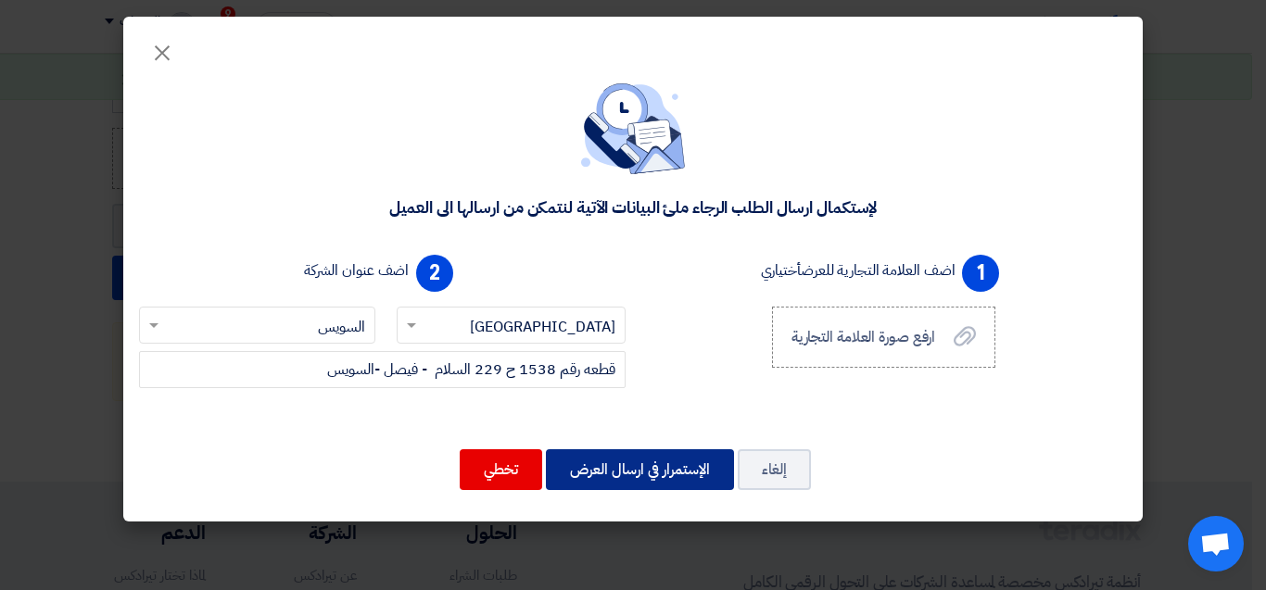
click at [616, 472] on button "الإستمرار في ارسال العرض" at bounding box center [640, 470] width 188 height 41
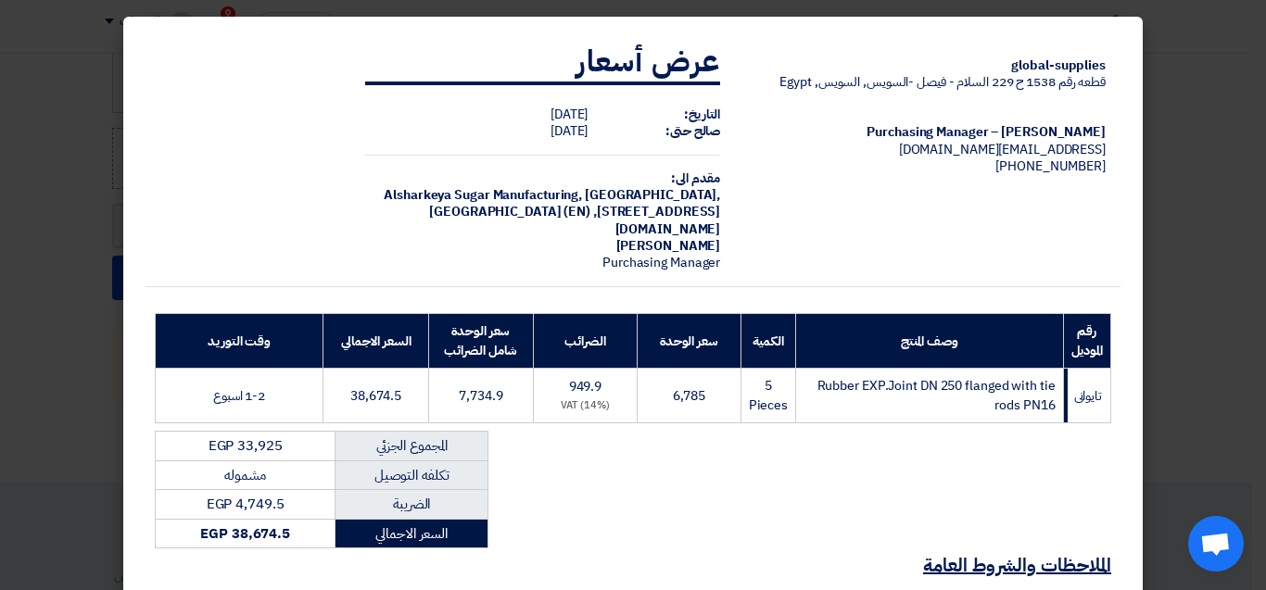
scroll to position [246, 0]
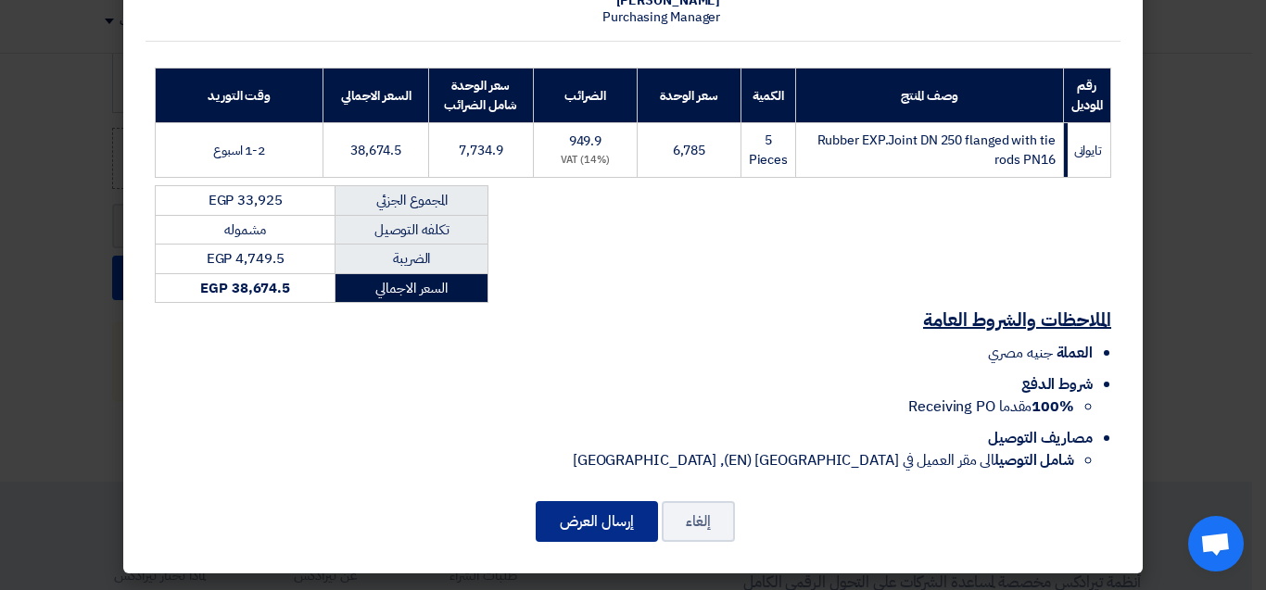
click at [602, 518] on button "إرسال العرض" at bounding box center [597, 521] width 122 height 41
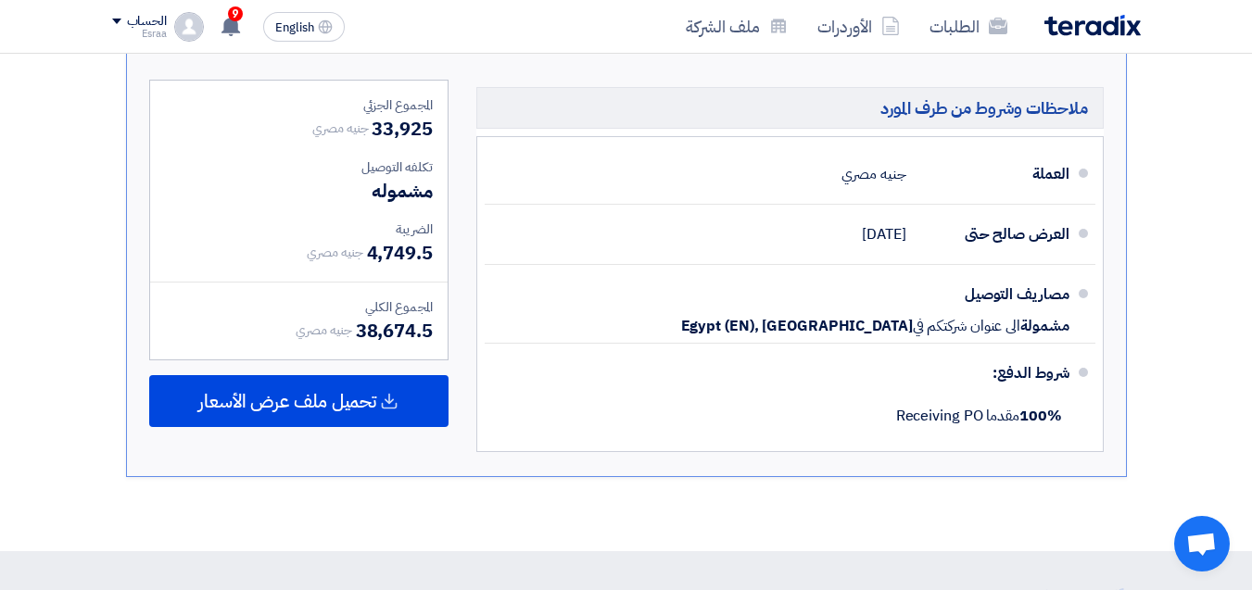
scroll to position [842, 0]
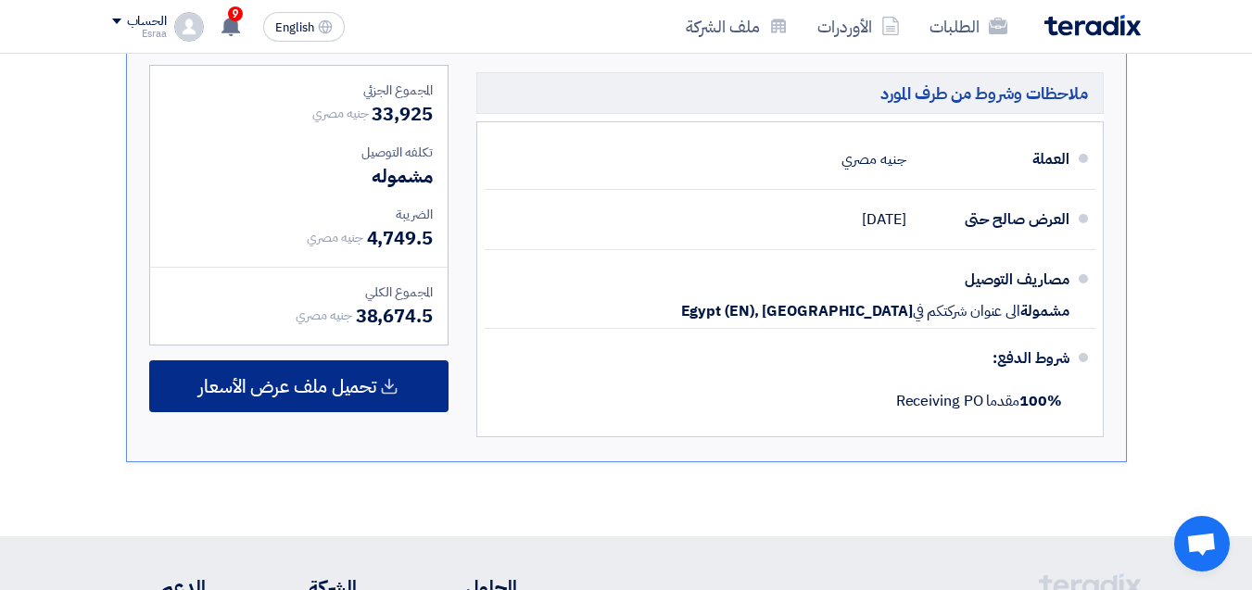
click at [347, 388] on span "تحميل ملف عرض الأسعار" at bounding box center [287, 386] width 178 height 17
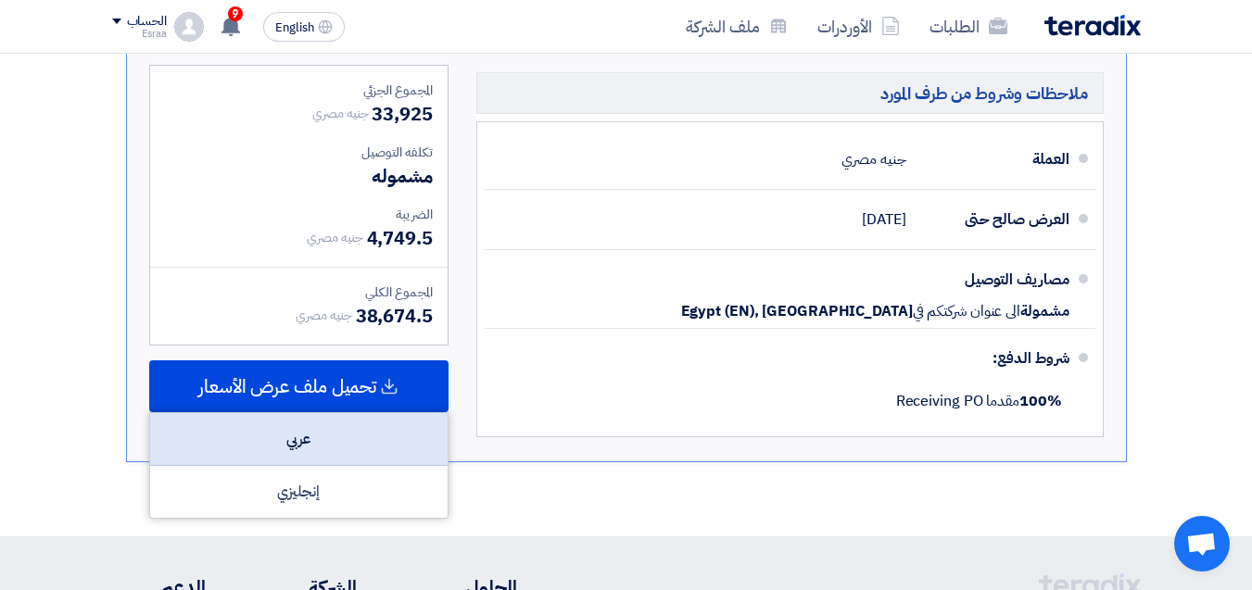
click at [333, 429] on div "عربي" at bounding box center [299, 439] width 298 height 53
